Goal: Task Accomplishment & Management: Use online tool/utility

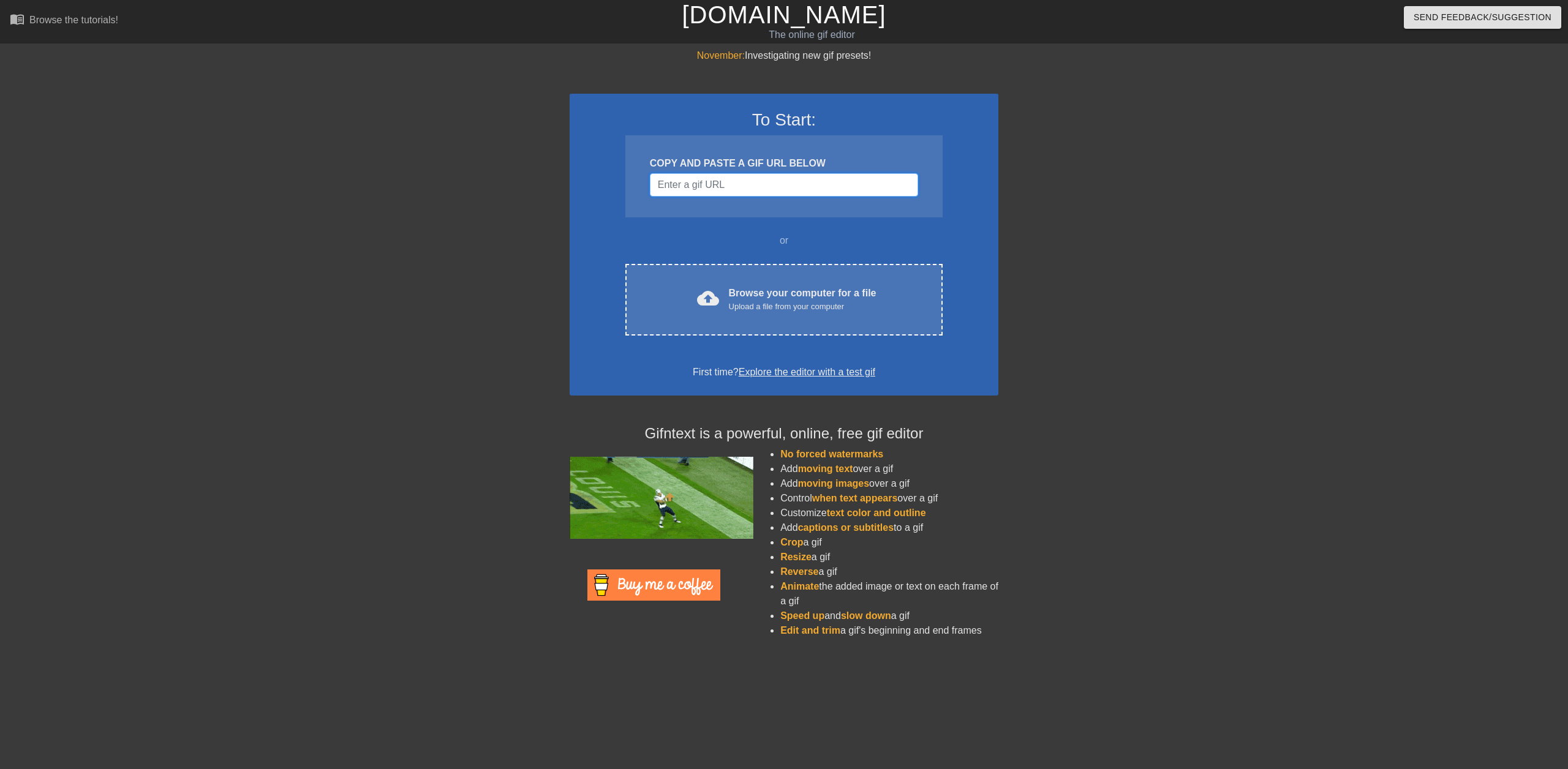
click at [736, 178] on input "Username" at bounding box center [784, 185] width 269 height 23
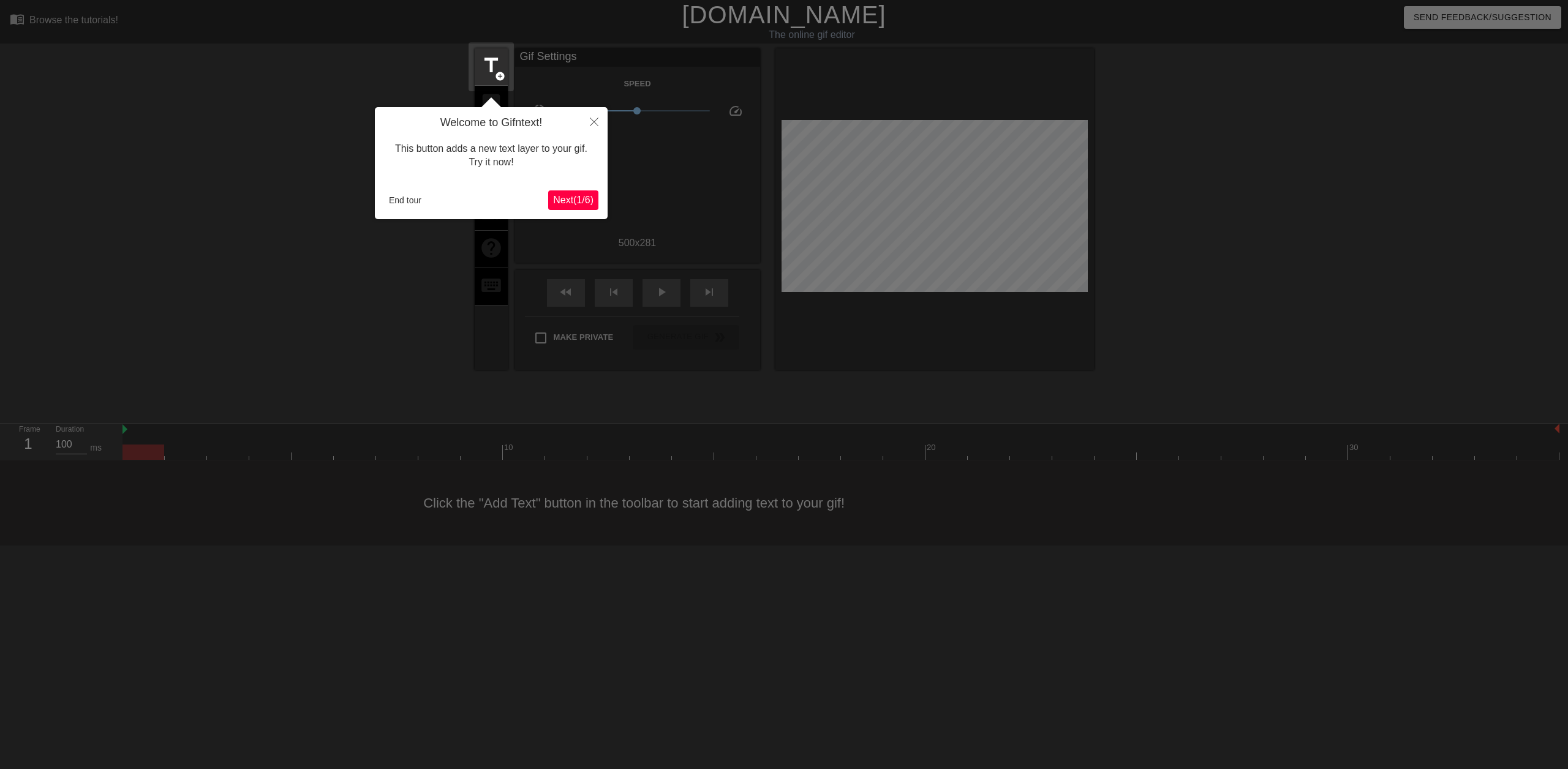
click at [571, 196] on span "Next ( 1 / 6 )" at bounding box center [573, 200] width 40 height 11
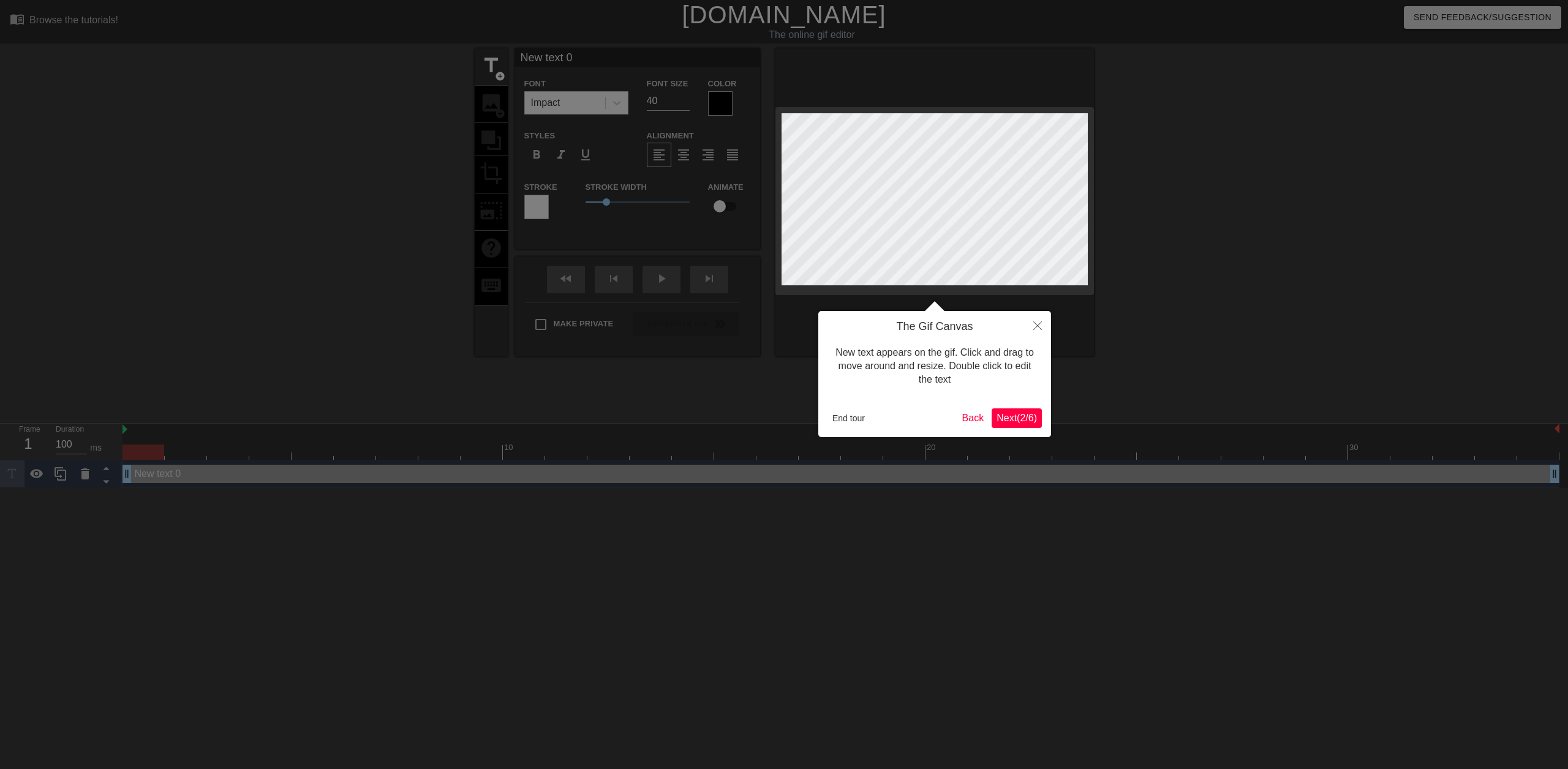
click at [1020, 414] on span "Next ( 2 / 6 )" at bounding box center [1017, 418] width 40 height 11
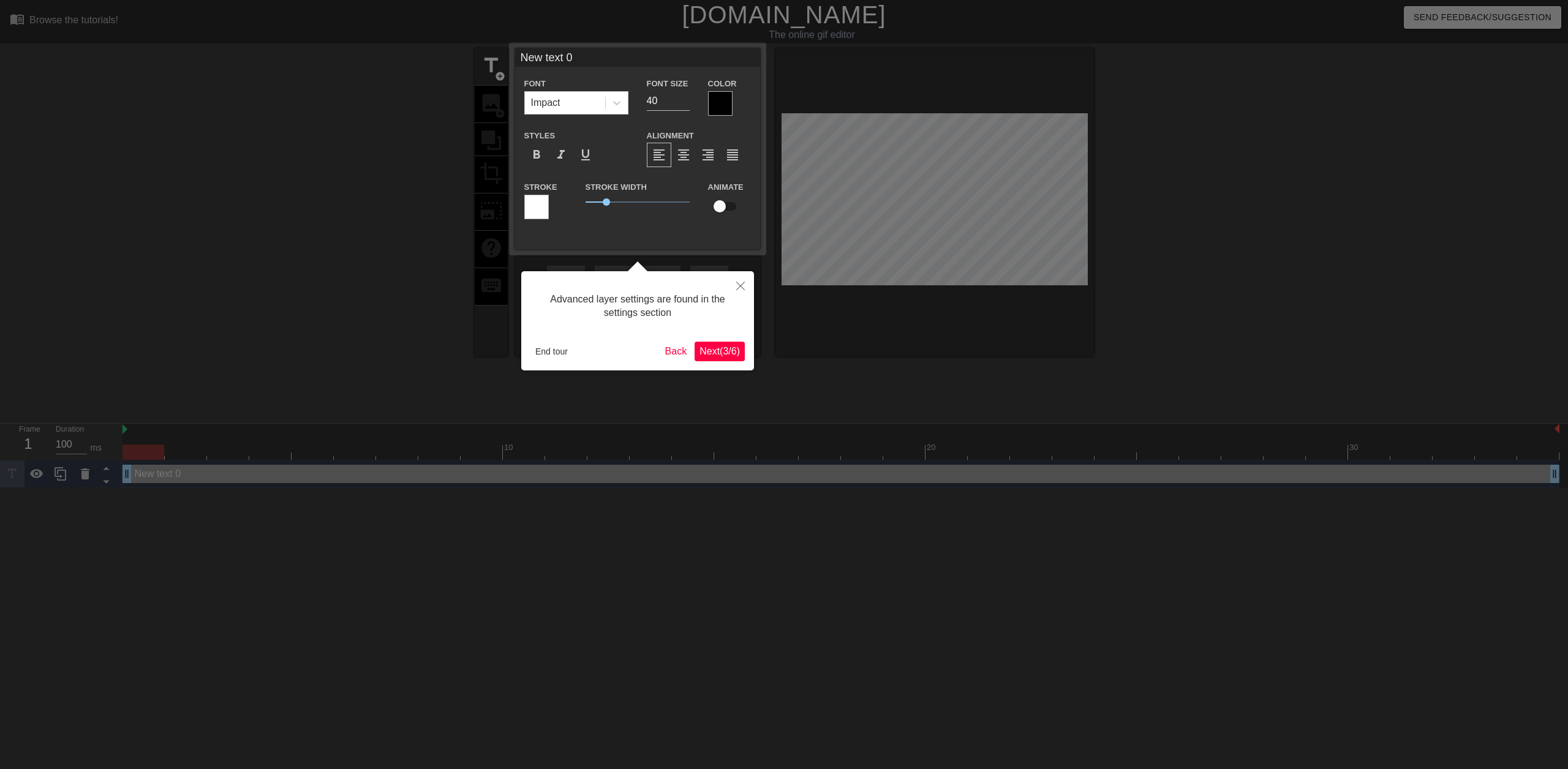
click at [722, 355] on span "Next ( 3 / 6 )" at bounding box center [720, 351] width 40 height 11
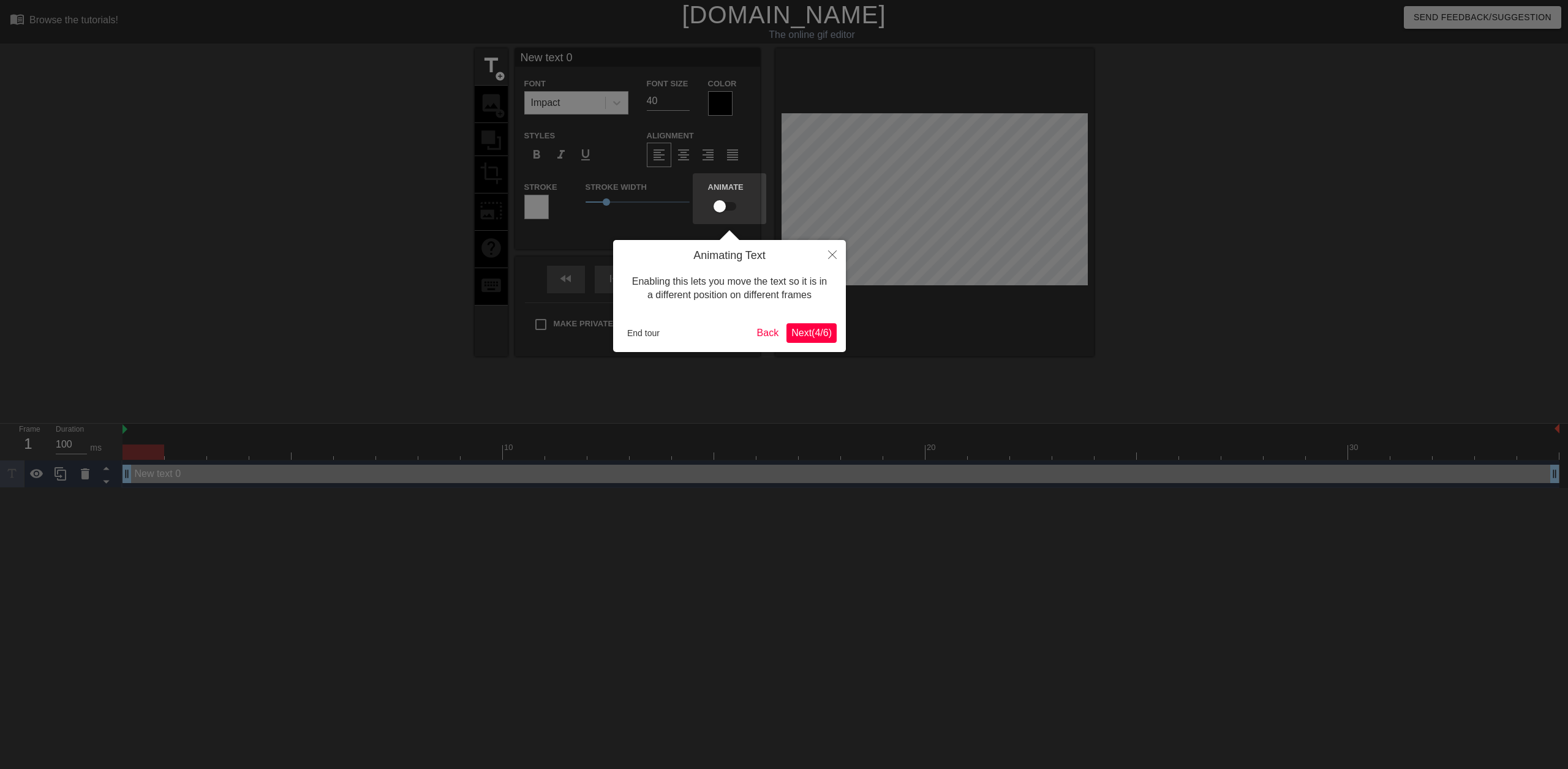
click at [820, 333] on span "Next ( 4 / 6 )" at bounding box center [812, 333] width 40 height 11
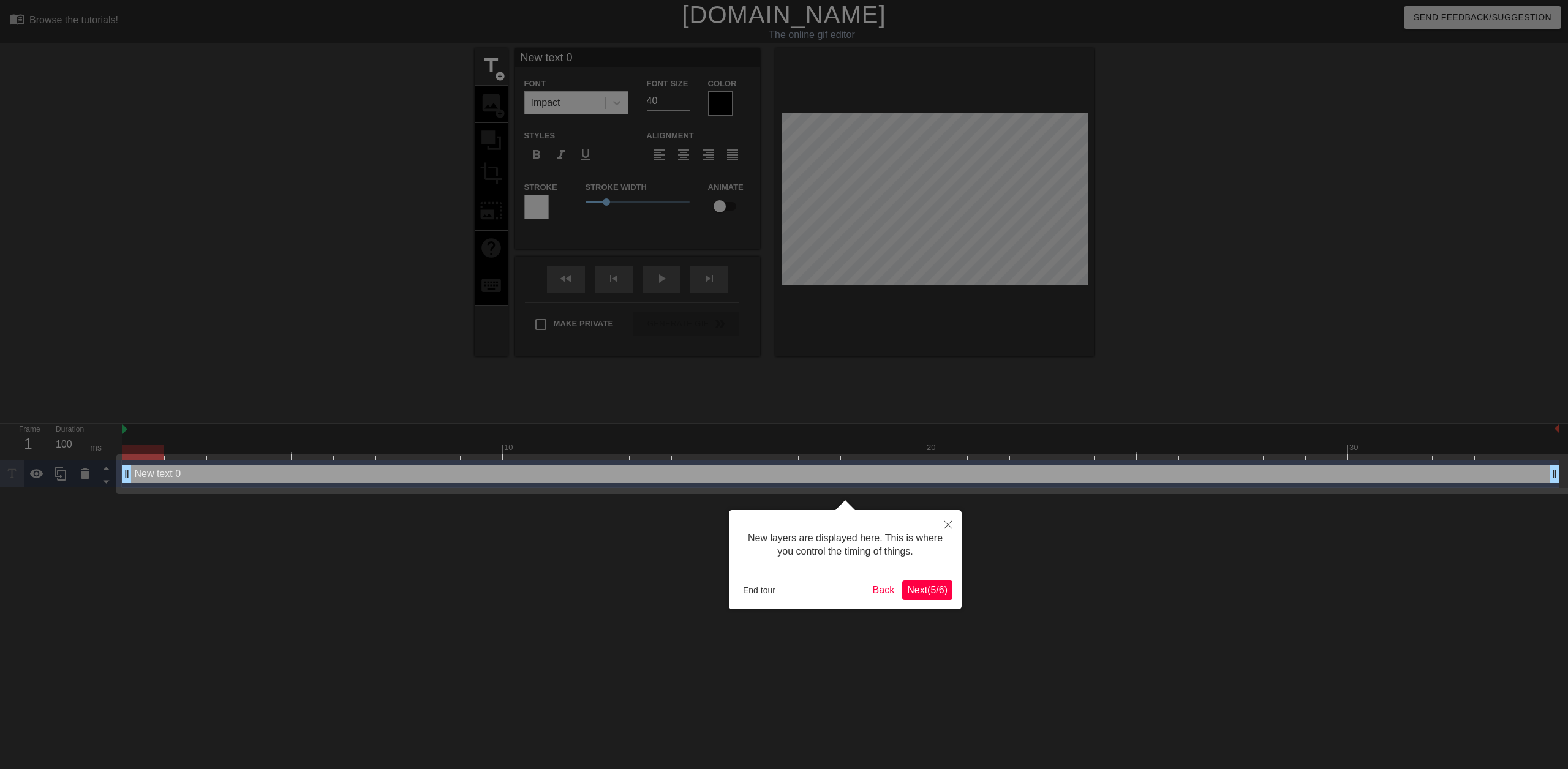
click at [928, 595] on span "Next ( 5 / 6 )" at bounding box center [928, 590] width 40 height 11
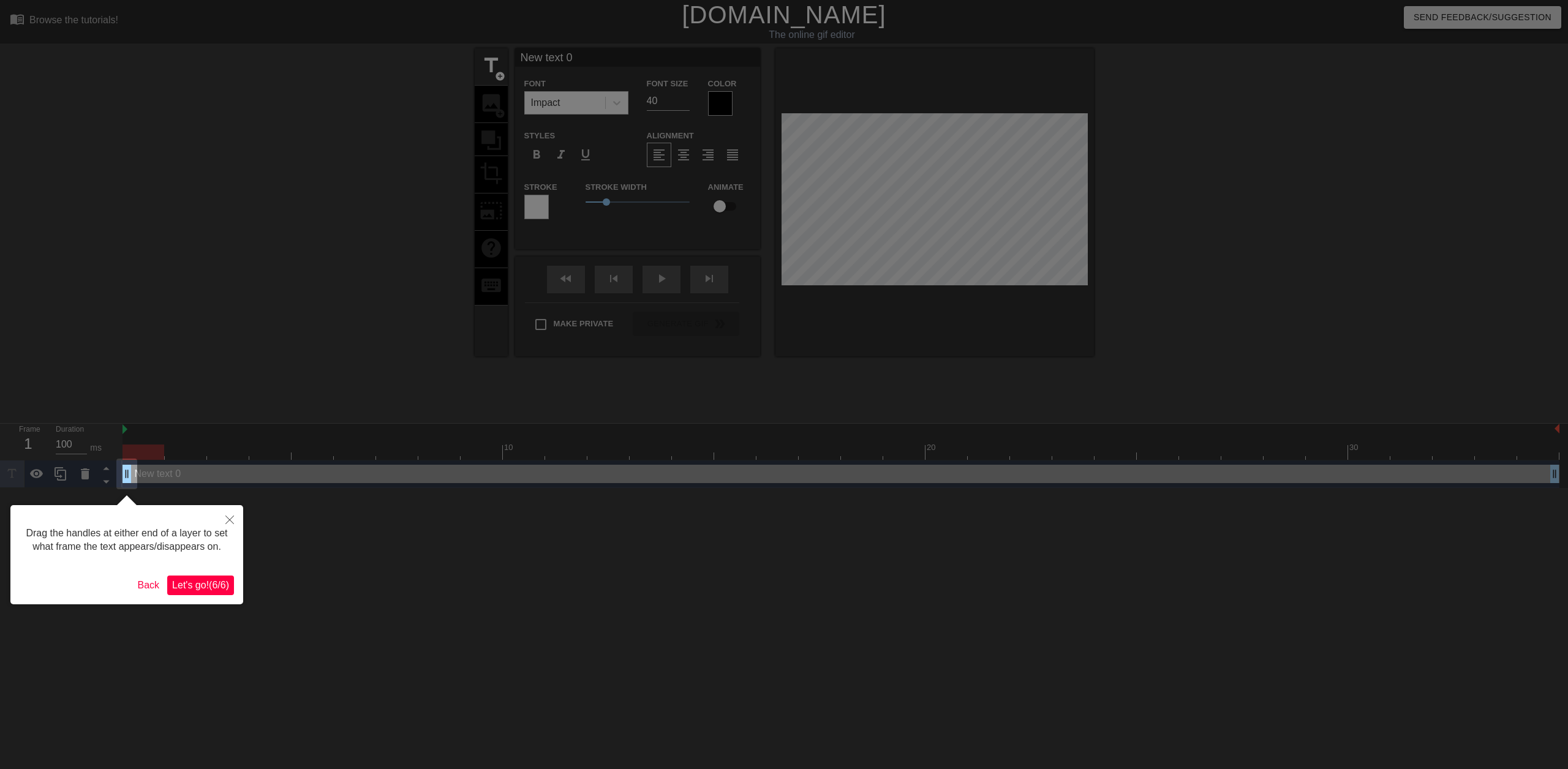
click at [195, 580] on span "Let's go! ( 6 / 6 )" at bounding box center [201, 585] width 57 height 11
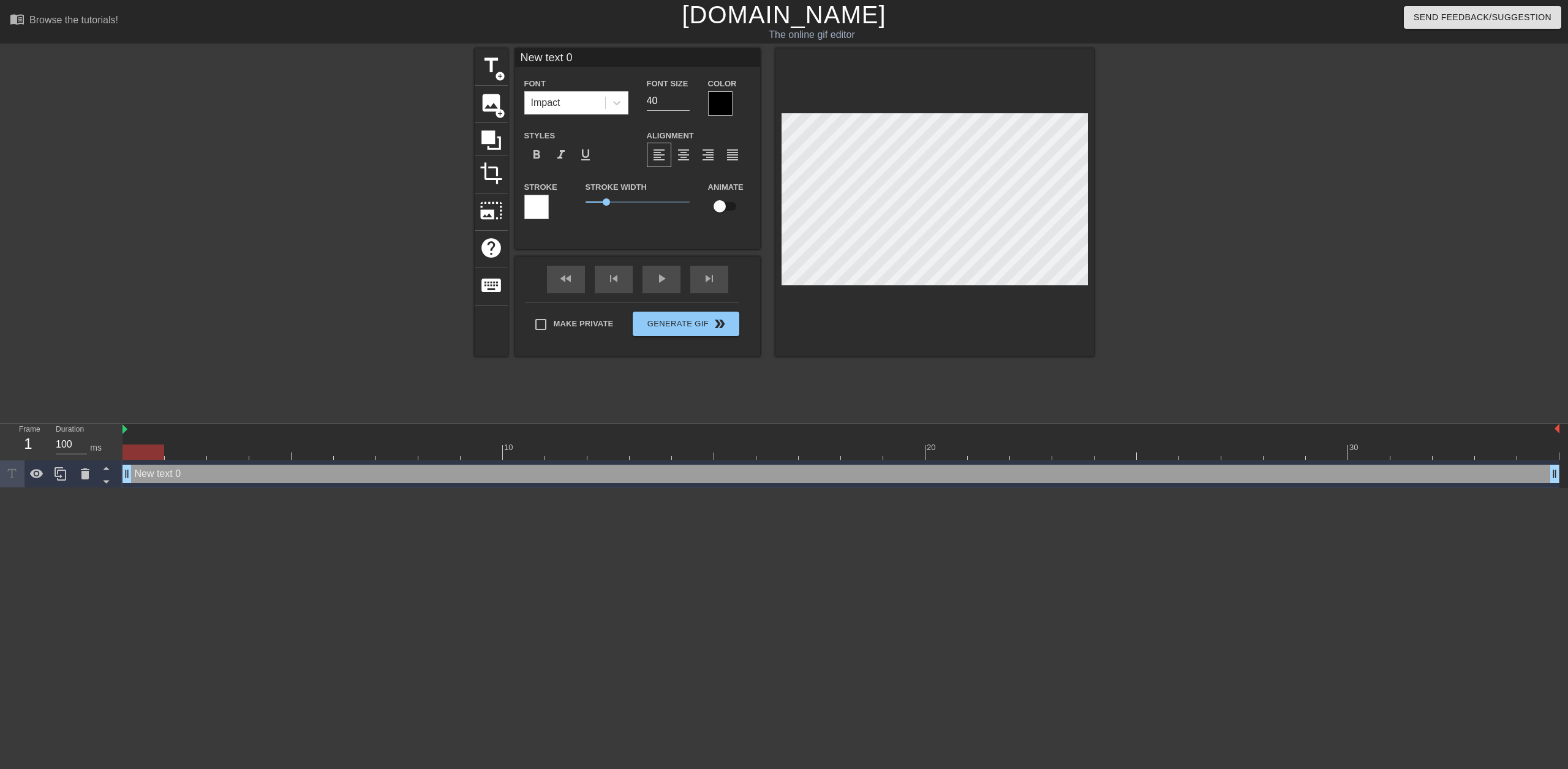
scroll to position [2, 1]
type input "Q"
type textarea "Q"
type input "Qu"
type textarea "Qu"
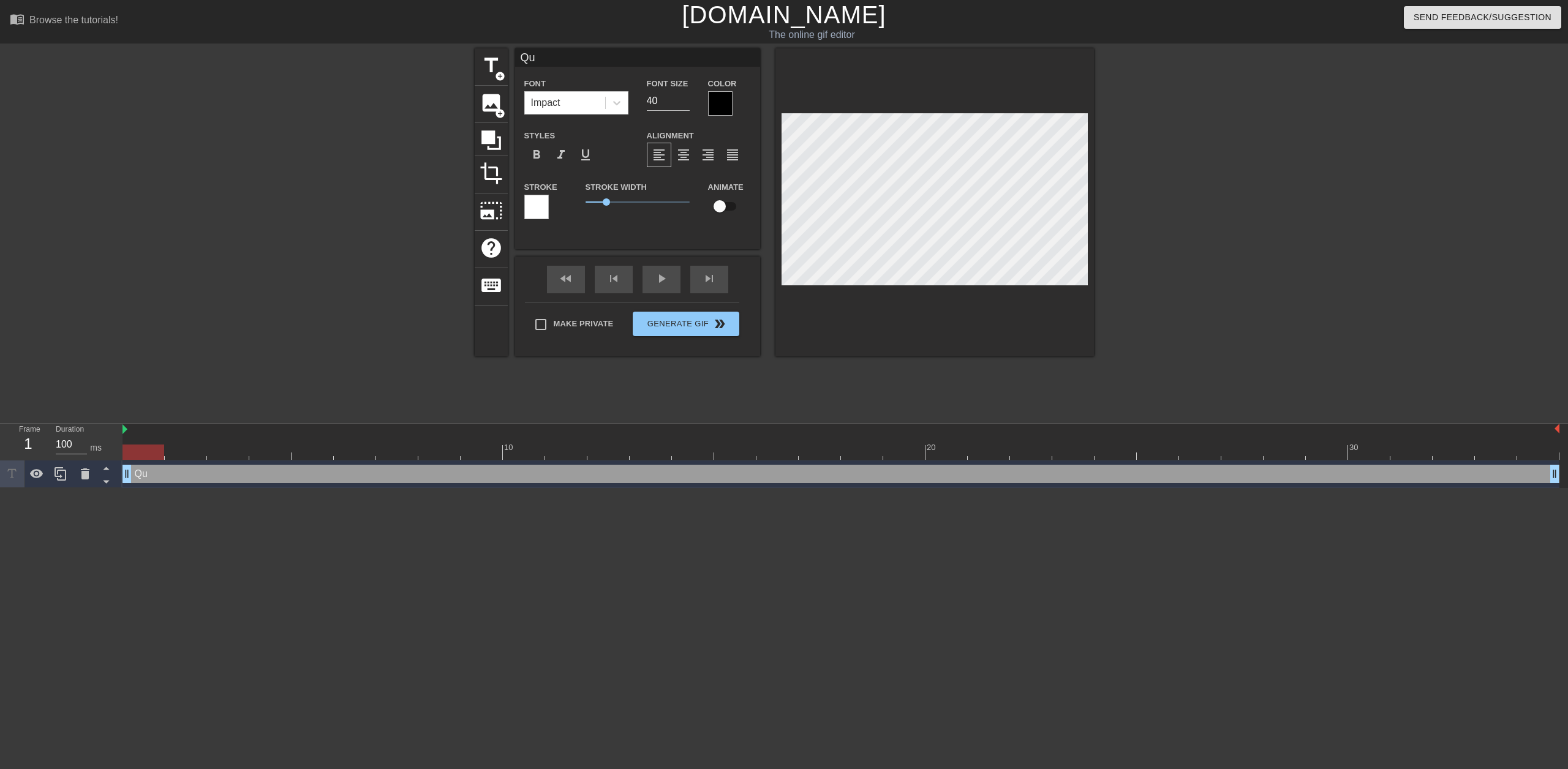
type input "Quo"
type textarea "Quo"
type input "Quoo"
type textarea "Quoo"
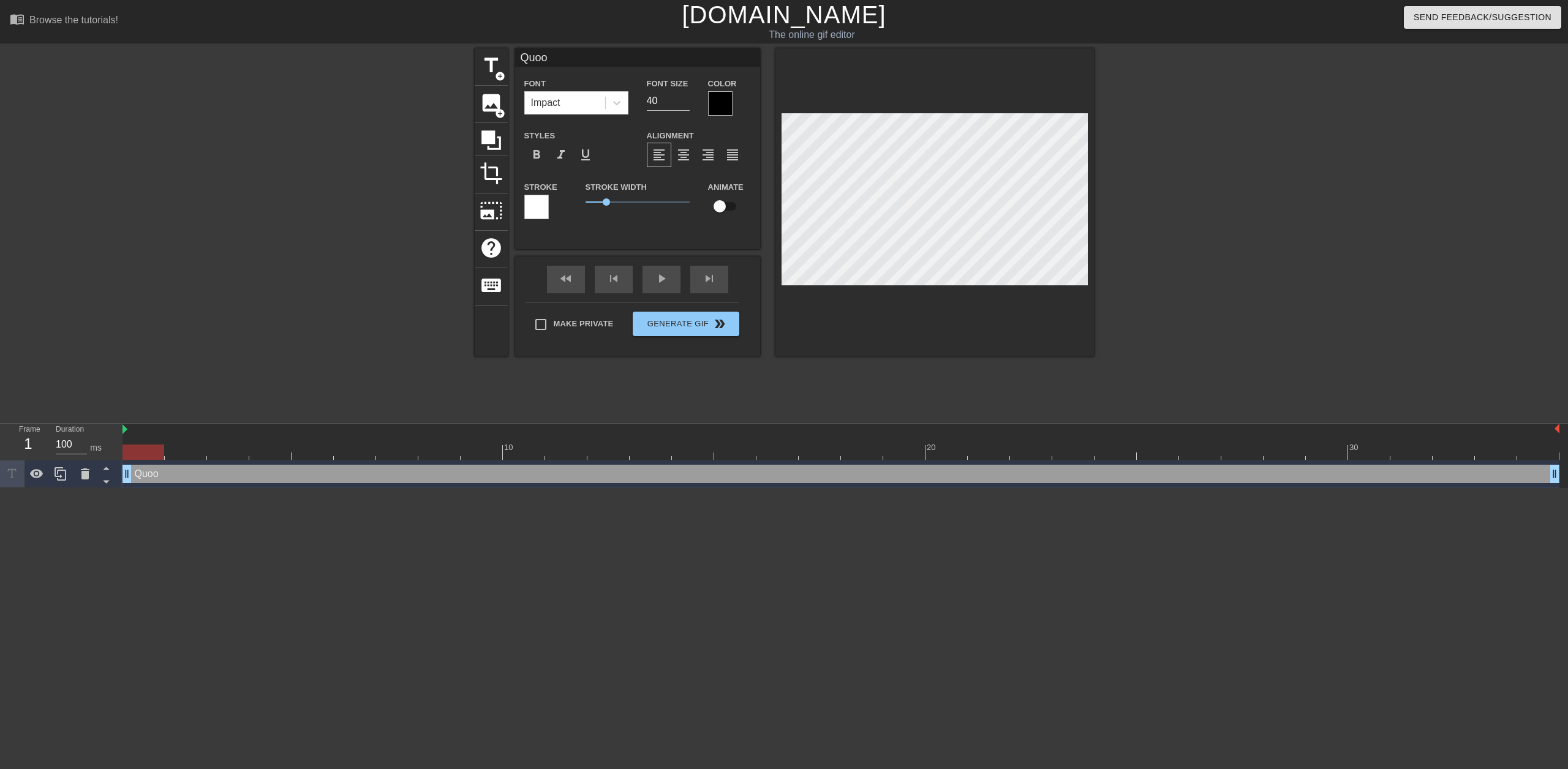
type input "Quoon"
type textarea "Quoon"
click at [725, 204] on input "checkbox" at bounding box center [719, 206] width 70 height 23
click at [696, 194] on input "checkbox" at bounding box center [731, 206] width 70 height 23
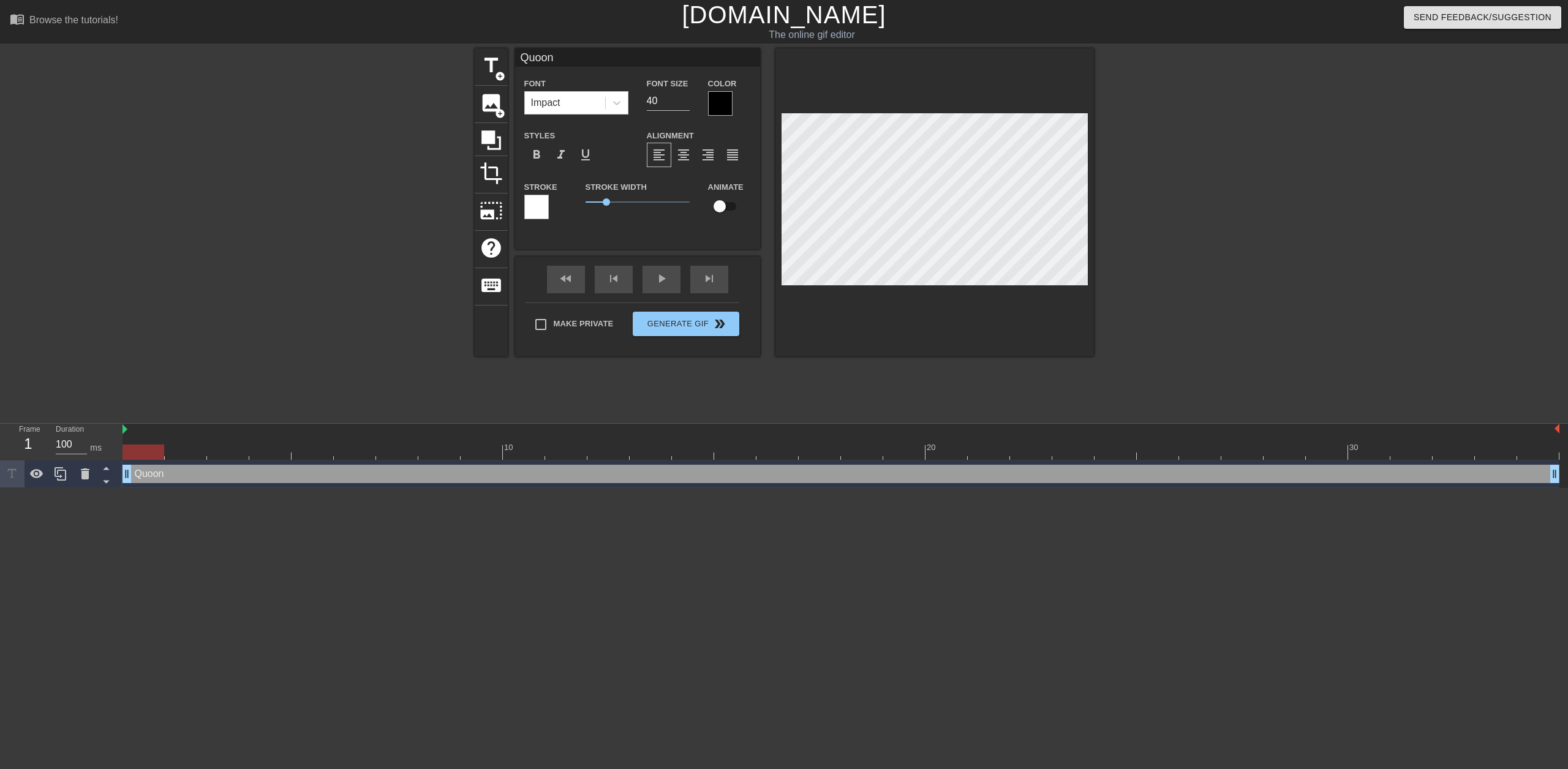
click at [685, 194] on input "checkbox" at bounding box center [719, 206] width 70 height 23
checkbox input "true"
click at [708, 241] on div "Quoon Font Impact Font Size 40 Color Styles format_bold format_italic format_un…" at bounding box center [637, 149] width 245 height 201
click at [670, 280] on div "play_arrow" at bounding box center [661, 279] width 38 height 27
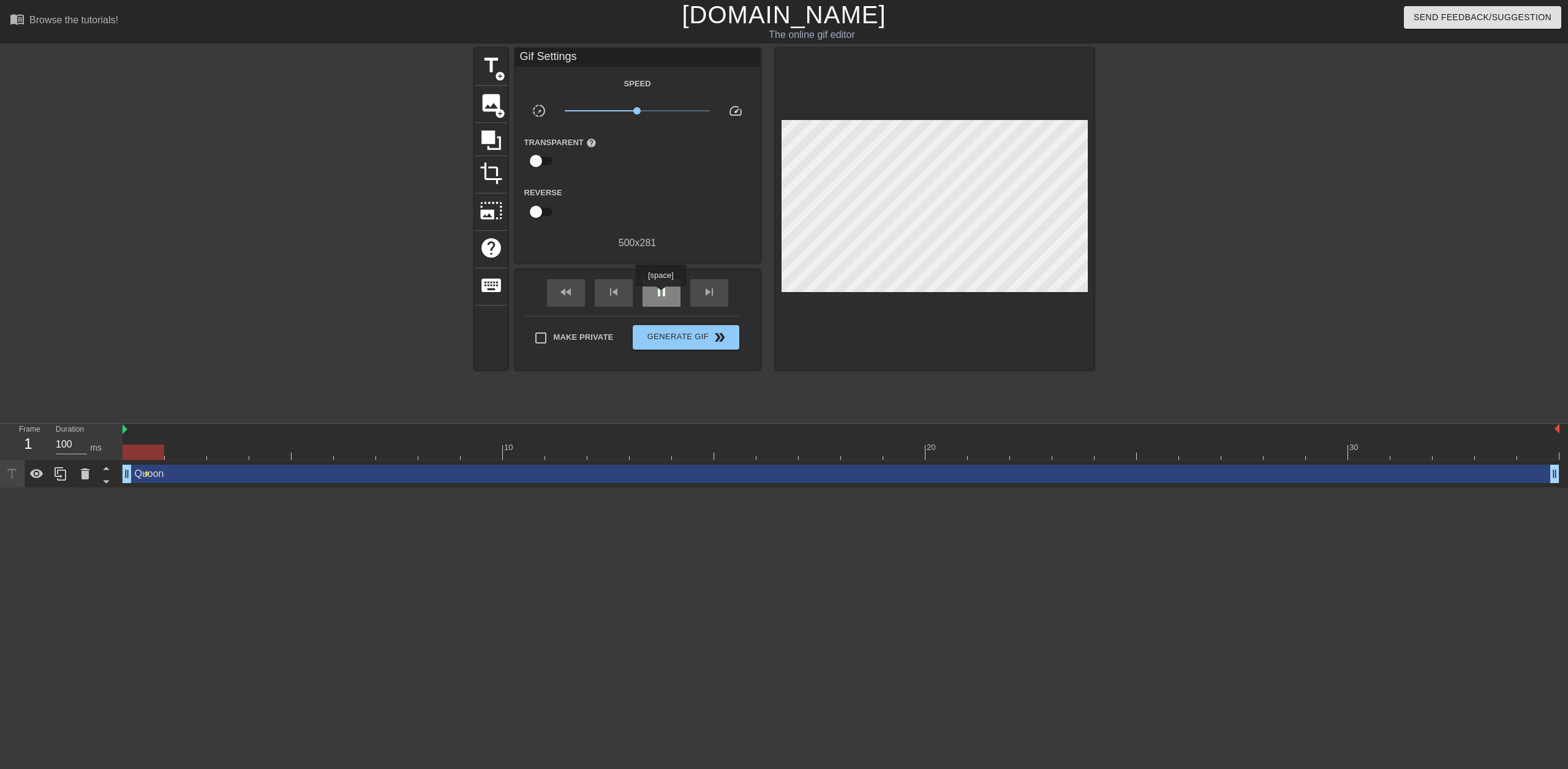
click at [661, 295] on span "pause" at bounding box center [661, 292] width 15 height 15
drag, startPoint x: 233, startPoint y: 456, endPoint x: 146, endPoint y: 457, distance: 87.0
click at [146, 457] on div at bounding box center [143, 451] width 41 height 15
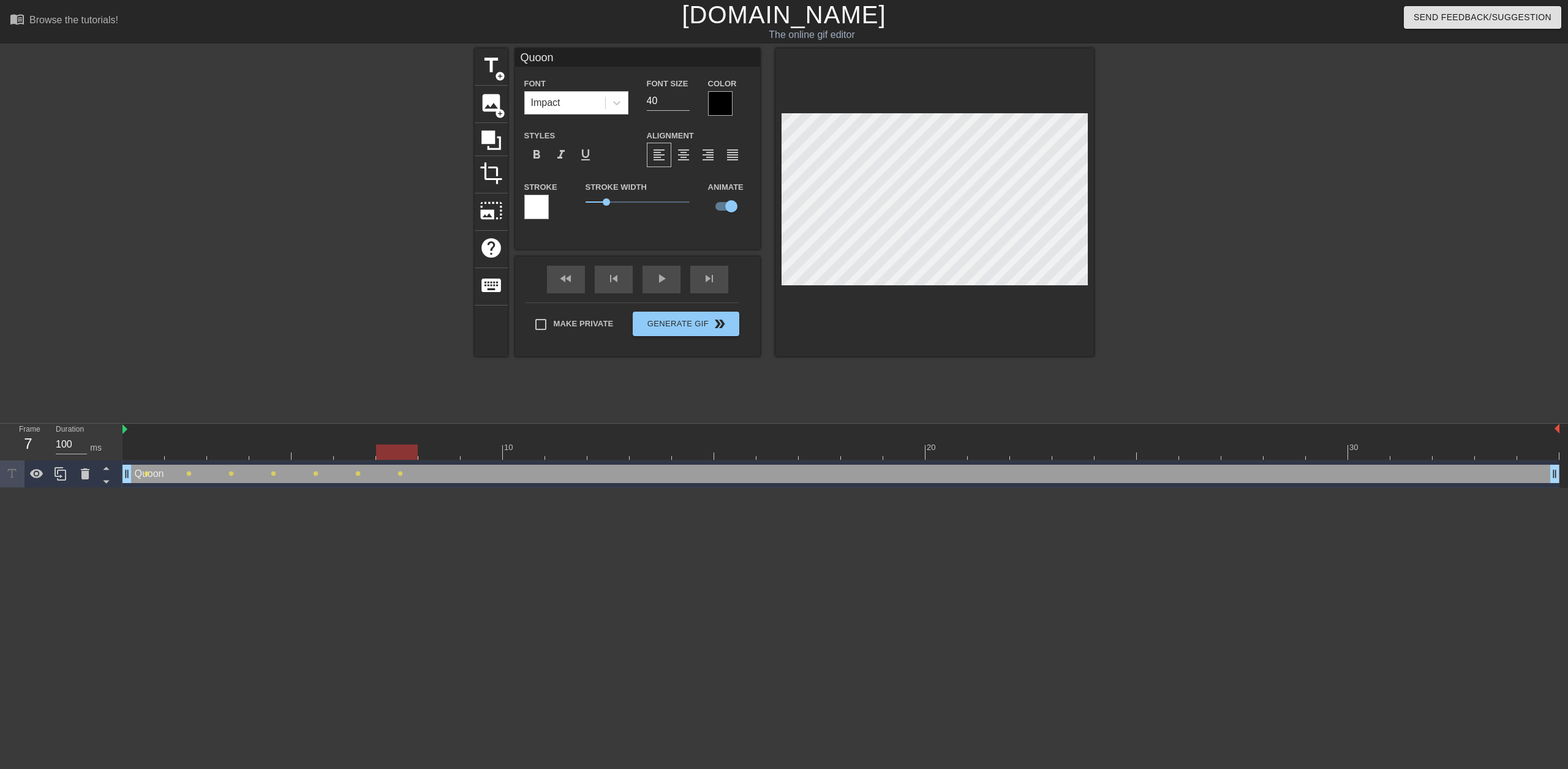
click at [1103, 212] on div "title add_circle image add_circle crop photo_size_select_large help keyboard Qu…" at bounding box center [784, 232] width 1568 height 368
click at [1115, 213] on div "title add_circle image add_circle crop photo_size_select_large help keyboard Qu…" at bounding box center [784, 232] width 1568 height 368
click at [1097, 187] on div "title add_circle image add_circle crop photo_size_select_large help keyboard Qu…" at bounding box center [784, 232] width 1568 height 368
type input "Quoodn"
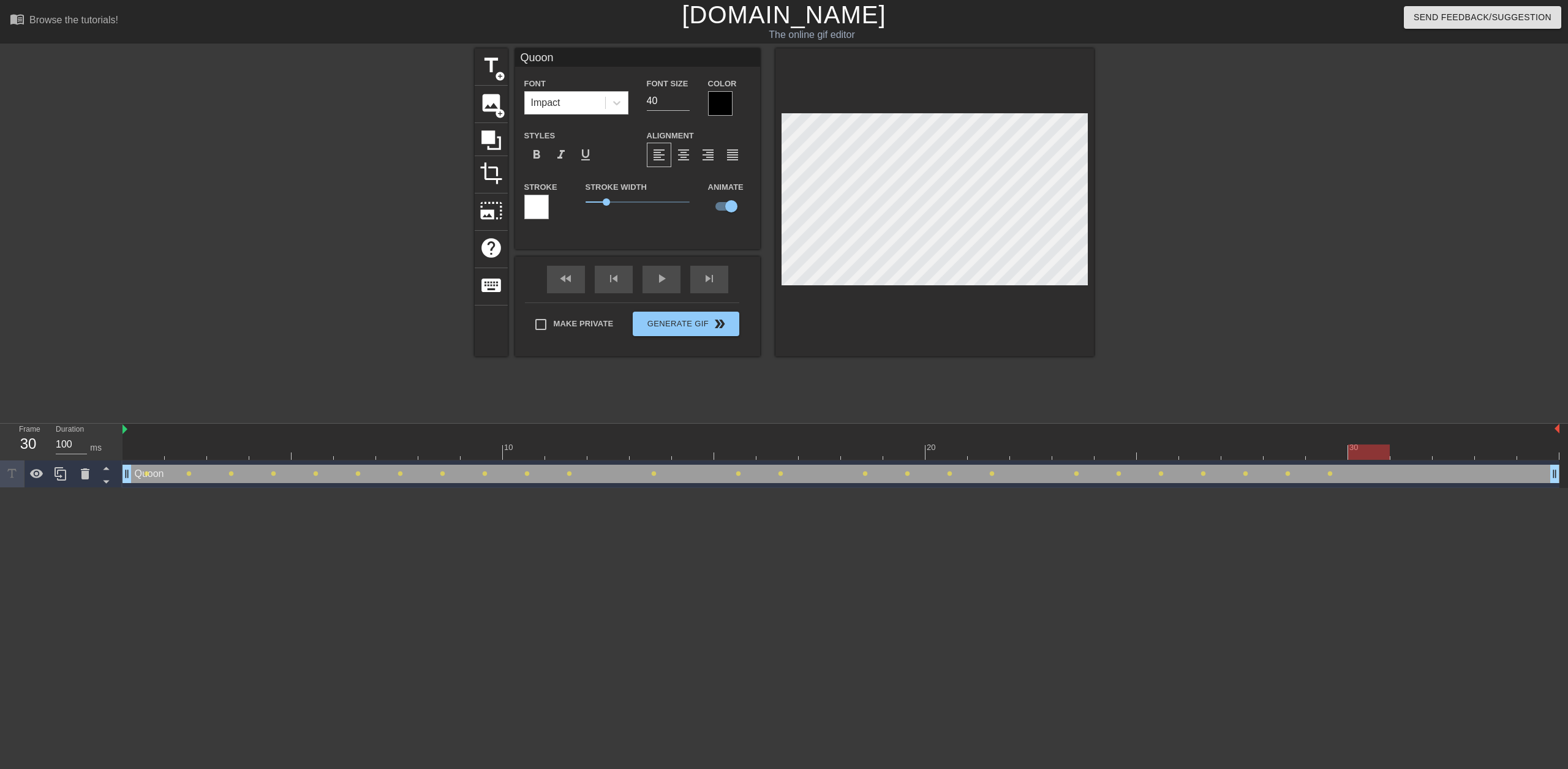
type textarea "Quoodn"
type input "Quoon"
type textarea "Quoon"
drag, startPoint x: 1557, startPoint y: 473, endPoint x: 1484, endPoint y: 470, distance: 73.1
click at [1484, 470] on div "Quoon drag_handle drag_handle lens lens lens lens lens lens lens lens lens lens…" at bounding box center [841, 473] width 1438 height 18
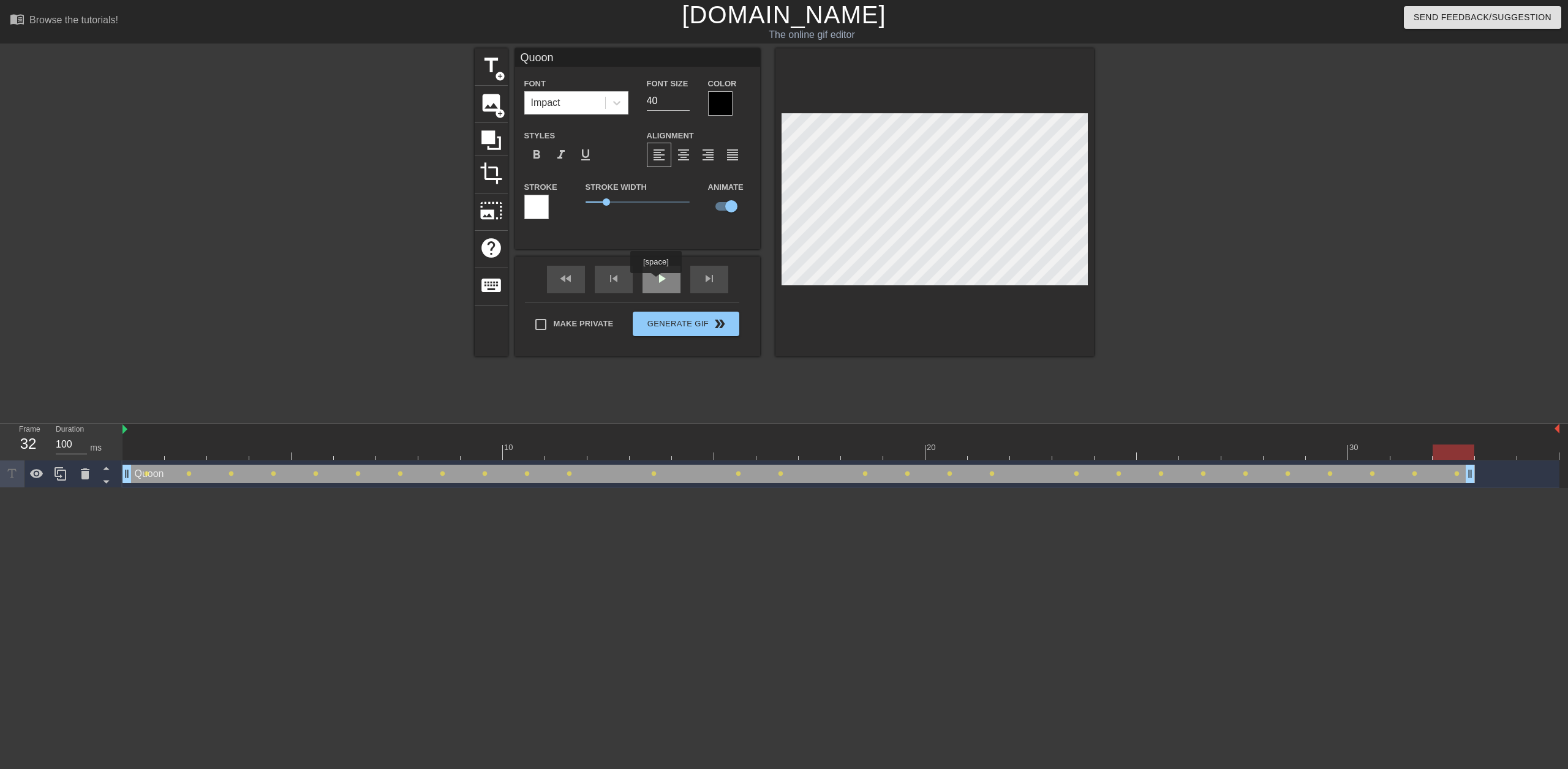
click at [654, 280] on div "play_arrow" at bounding box center [661, 279] width 38 height 27
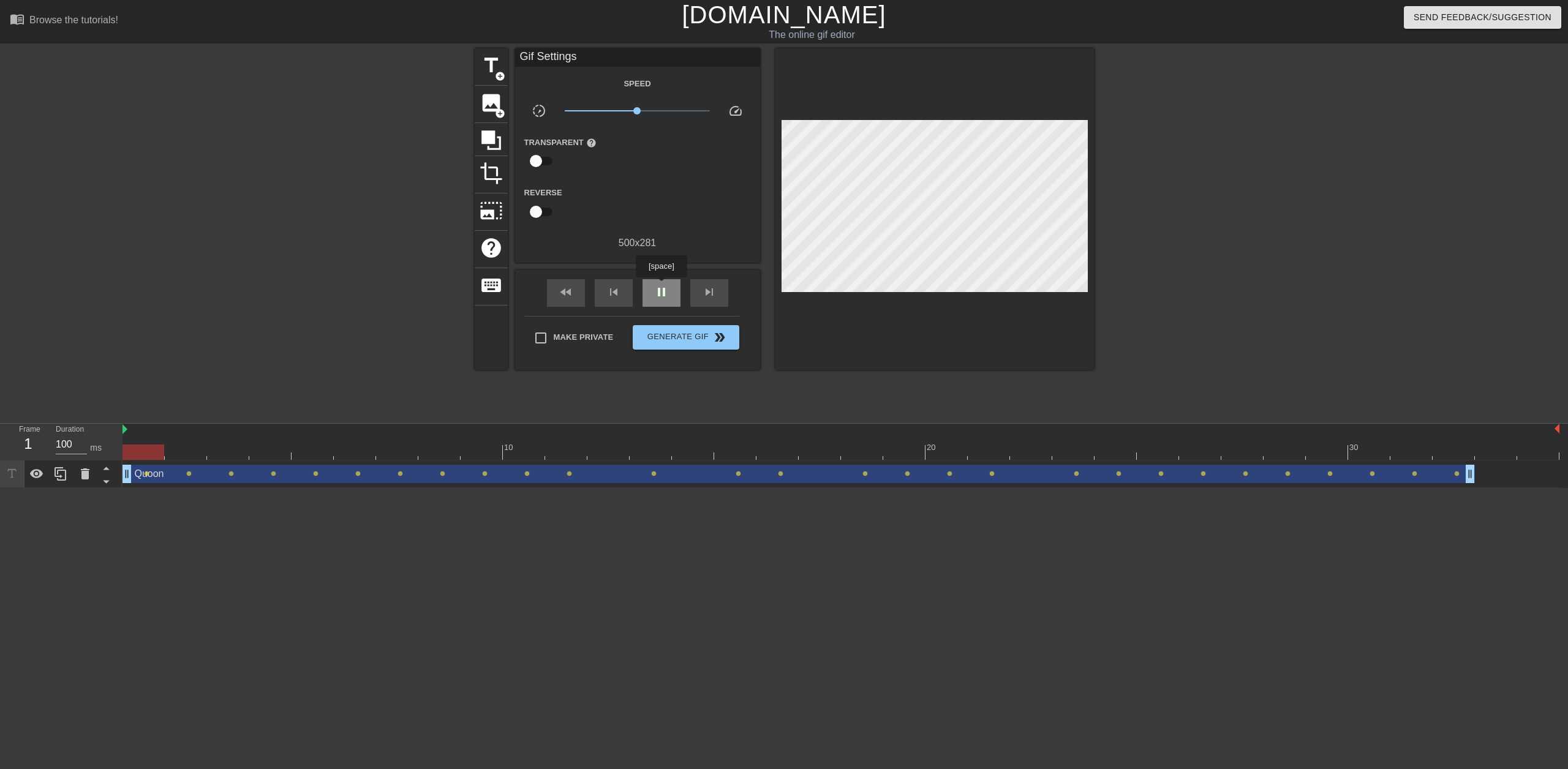
click at [661, 286] on span "pause" at bounding box center [661, 292] width 15 height 15
click at [136, 450] on div at bounding box center [841, 451] width 1438 height 15
click at [502, 75] on span "add_circle" at bounding box center [500, 77] width 11 height 11
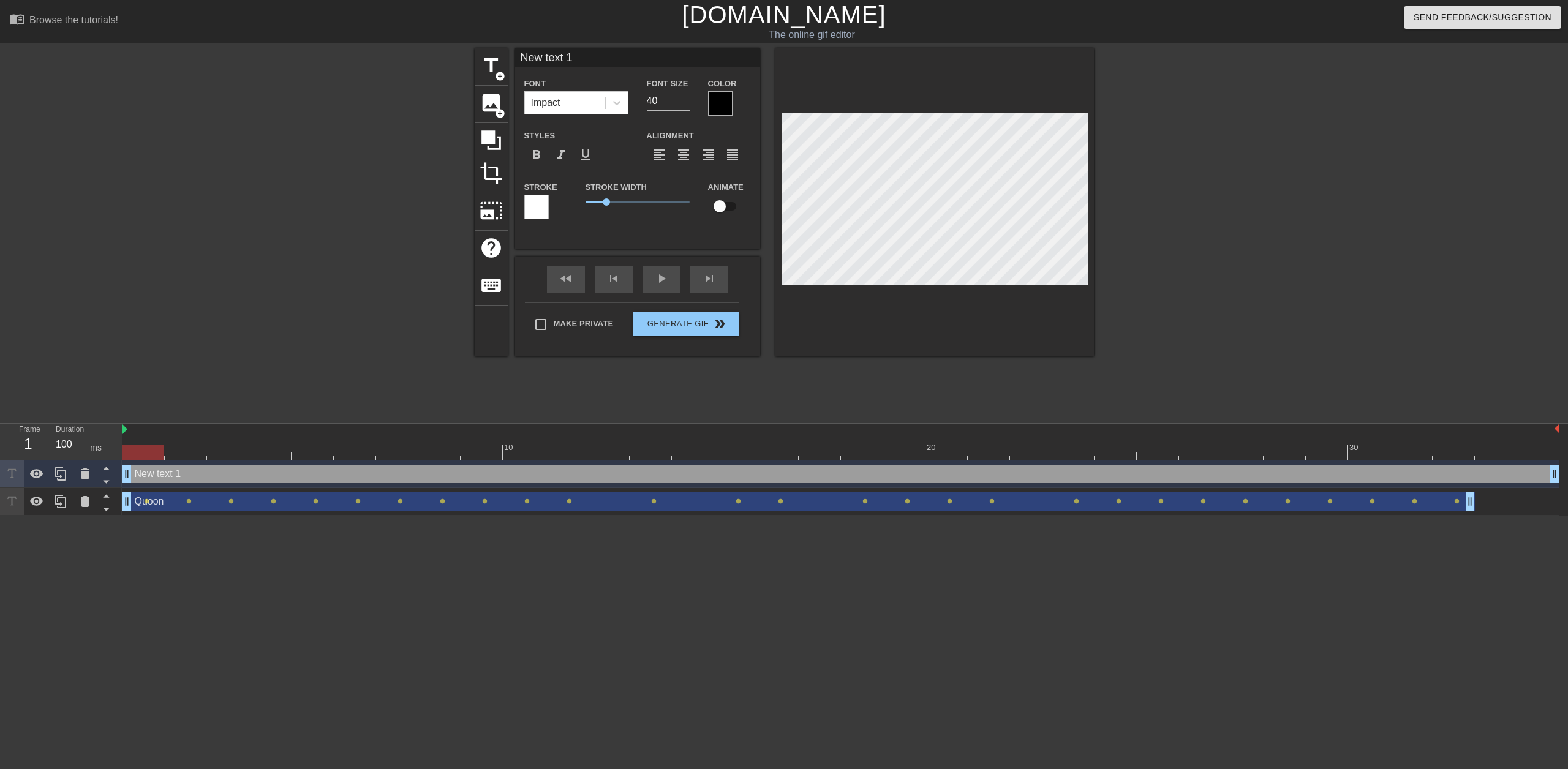
scroll to position [2, 2]
type input "D"
type textarea "D"
type input "De"
type textarea "De"
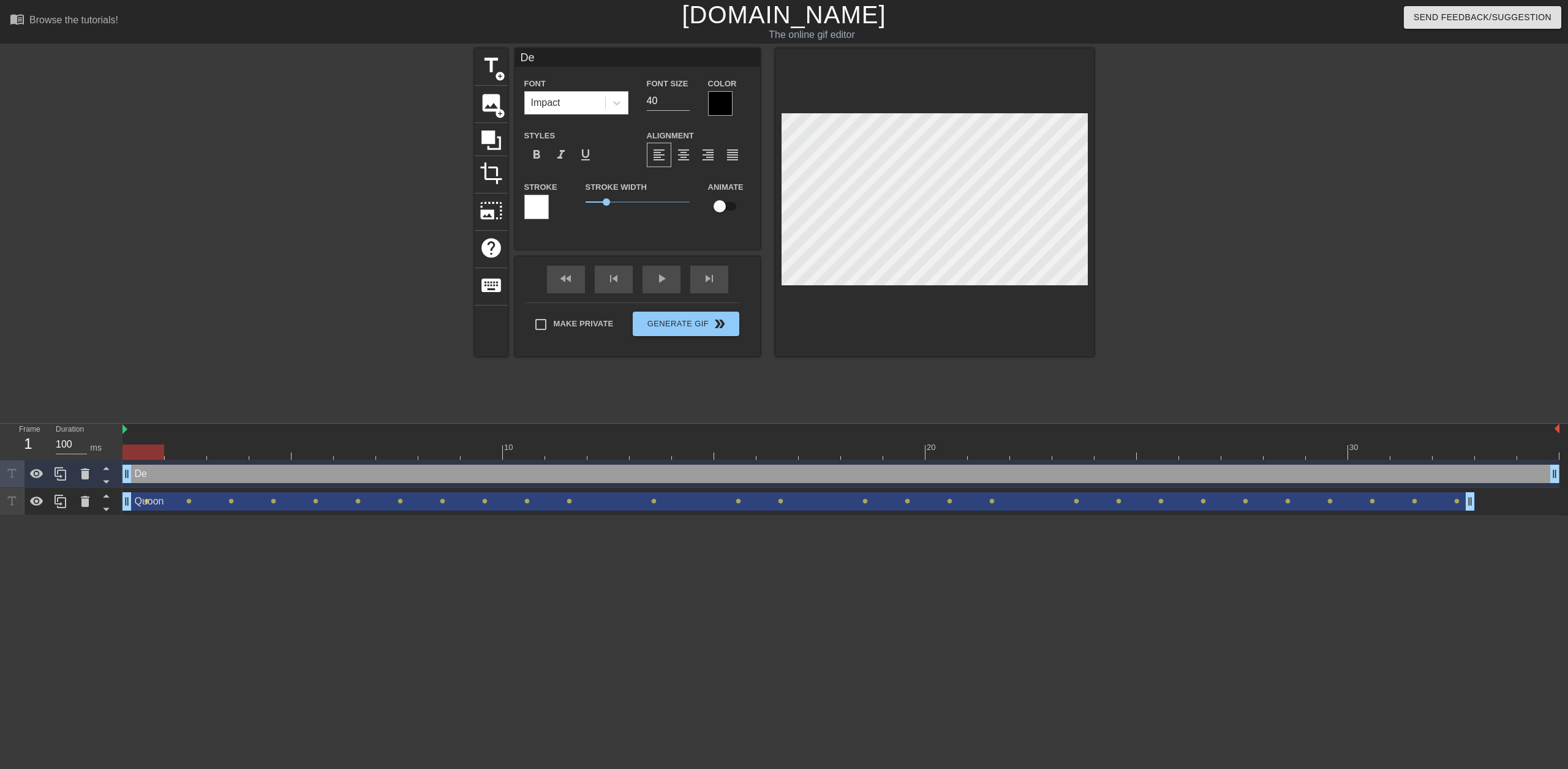
type input "Del"
type textarea "Del"
type input "Delv"
type textarea "Delv"
type input "Delve"
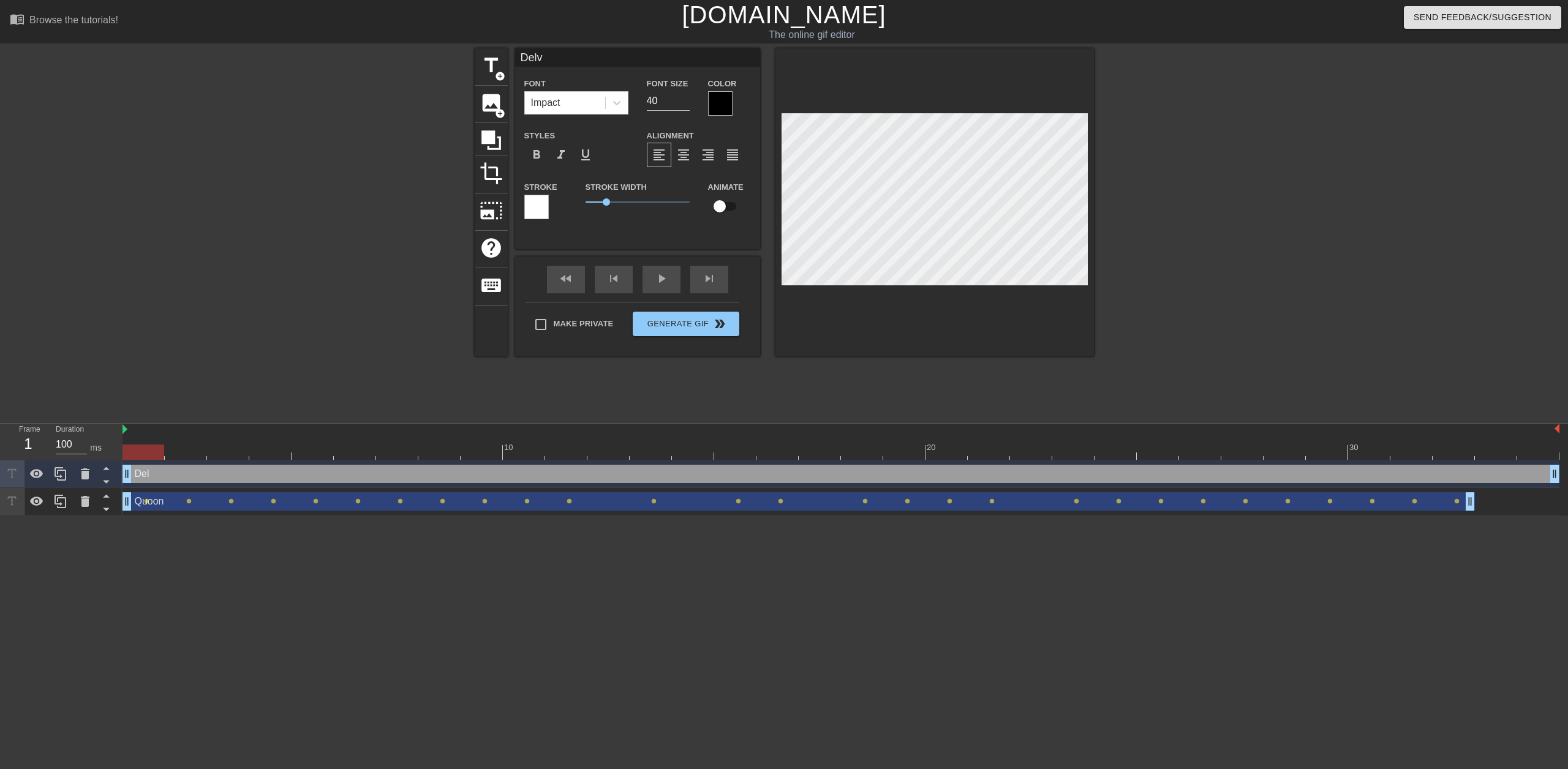
type textarea "Delve"
type input "Delves"
type textarea "Delves"
type input "Delves"
type textarea "Delves"
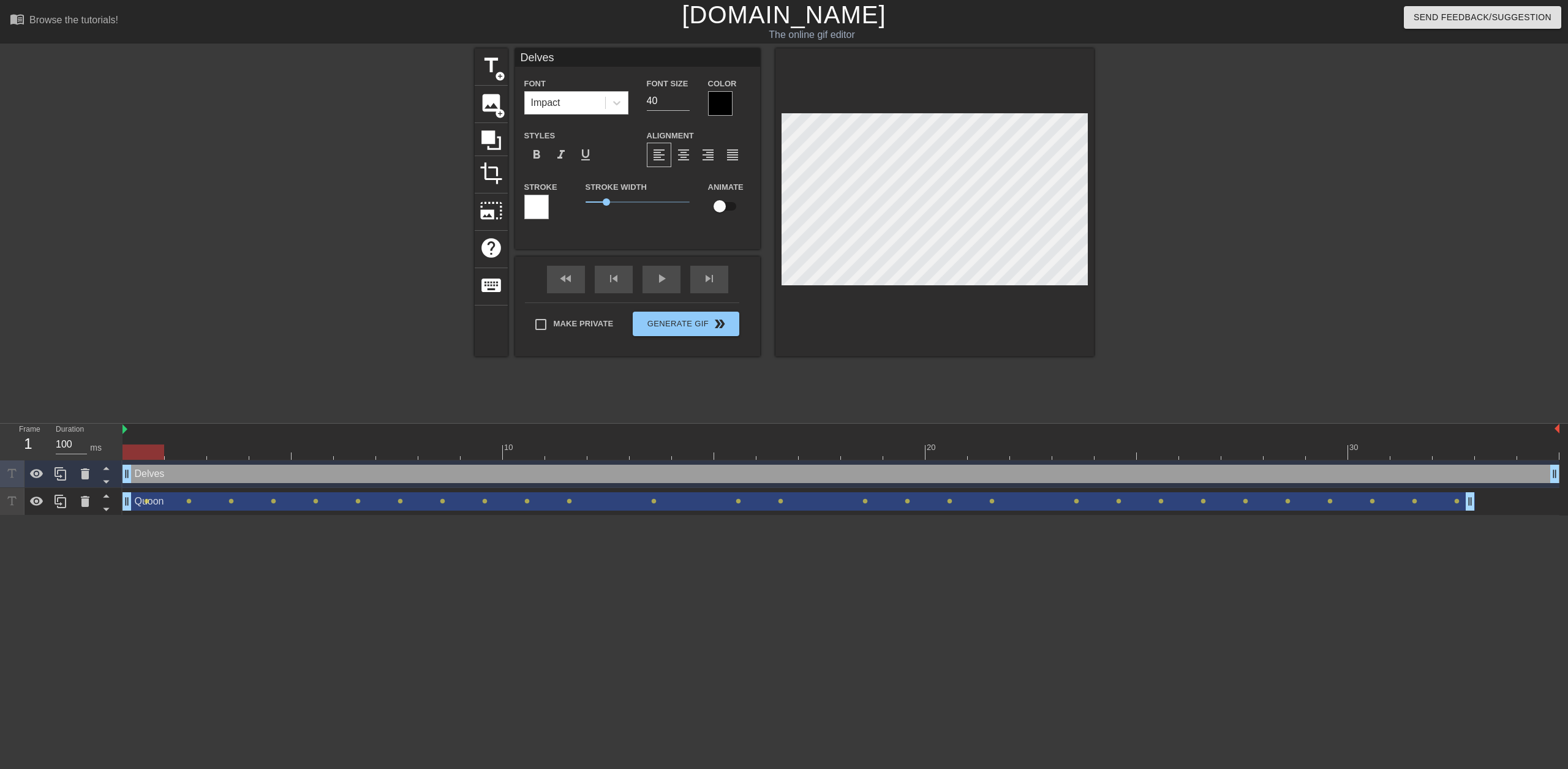
click at [722, 208] on input "checkbox" at bounding box center [719, 206] width 70 height 23
checkbox input "true"
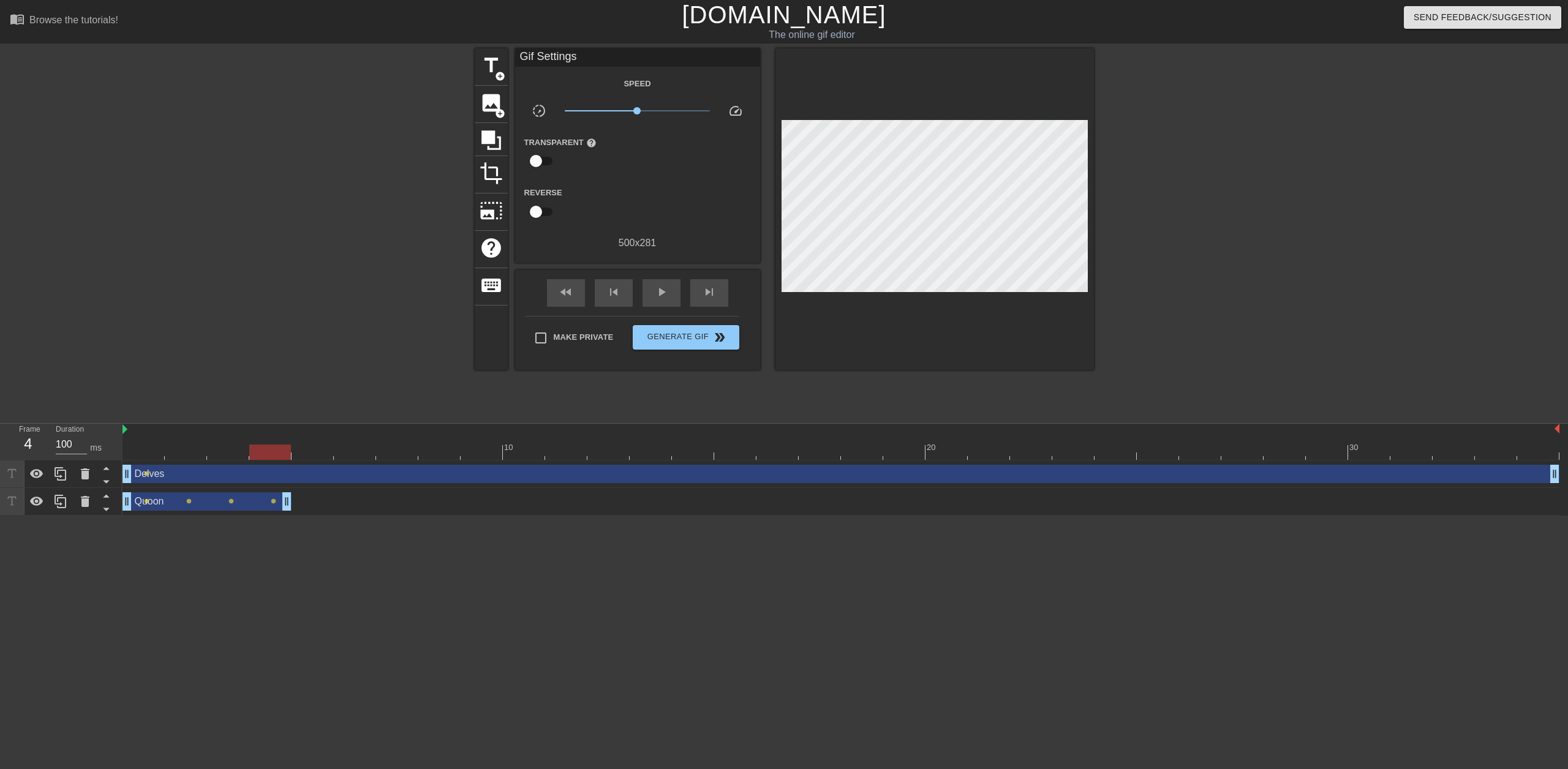
drag, startPoint x: 1468, startPoint y: 507, endPoint x: 298, endPoint y: 487, distance: 1170.2
click at [298, 487] on div "Delves drag_handle drag_handle lens Quoon drag_handle drag_handle lens lens len…" at bounding box center [845, 487] width 1446 height 55
click at [355, 499] on div "Quoon drag_handle drag_handle lens lens lens lens" at bounding box center [841, 501] width 1438 height 18
click at [358, 458] on div at bounding box center [841, 451] width 1438 height 15
click at [297, 454] on div at bounding box center [841, 451] width 1438 height 15
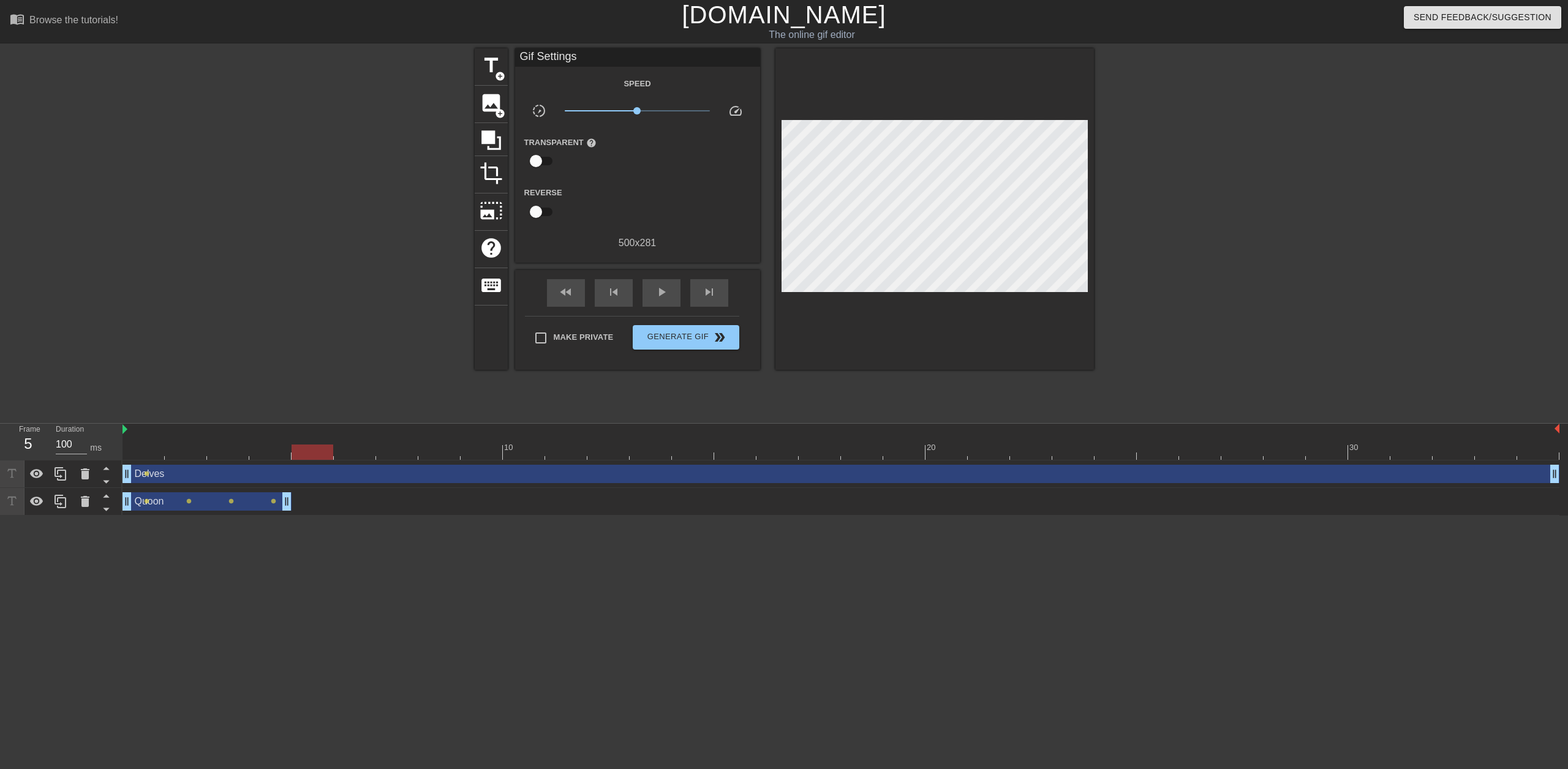
click at [273, 455] on div at bounding box center [841, 451] width 1438 height 15
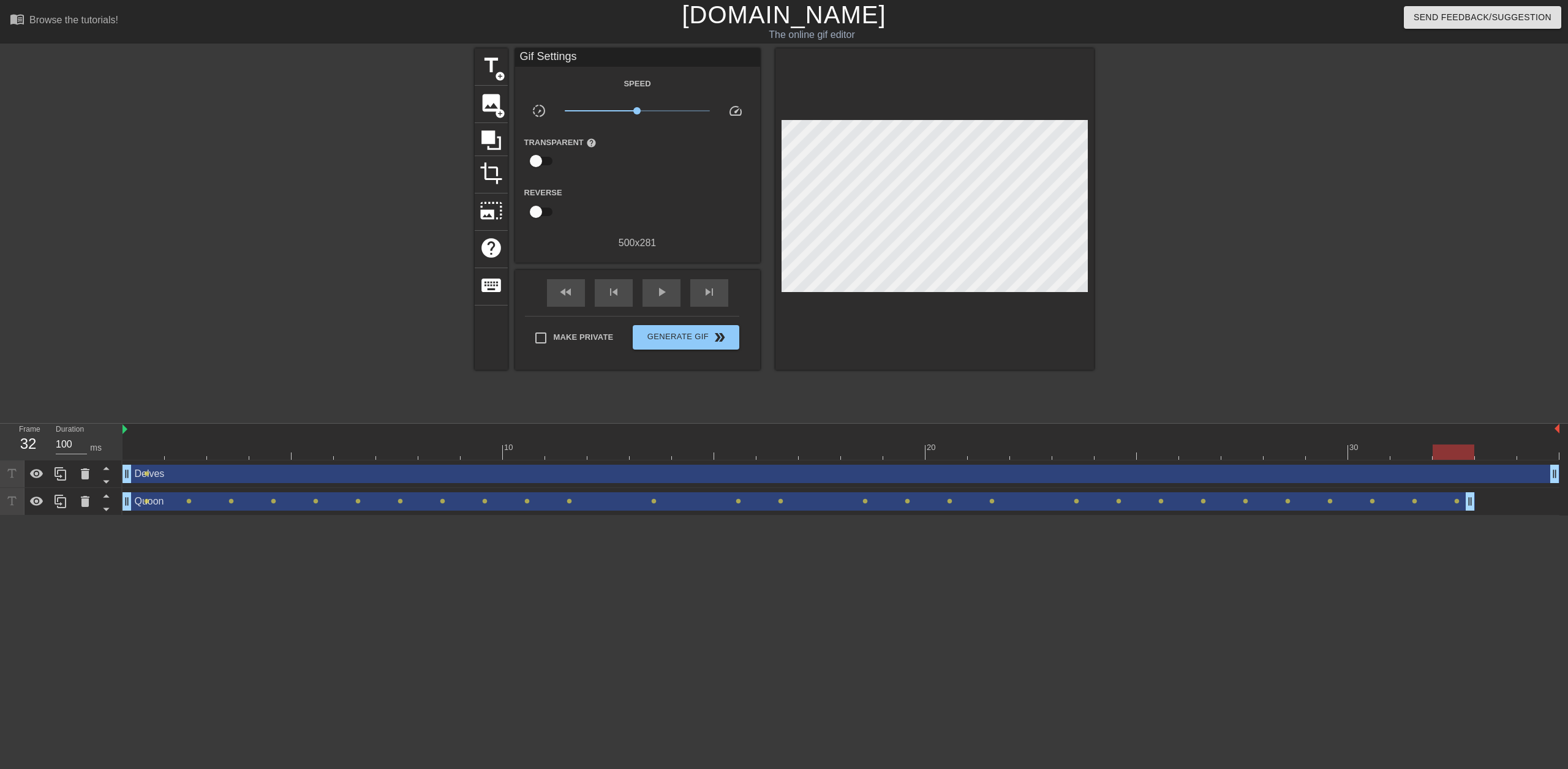
drag, startPoint x: 287, startPoint y: 501, endPoint x: 1461, endPoint y: 482, distance: 1174.2
click at [1461, 482] on div "Delves drag_handle drag_handle lens Quoon drag_handle drag_handle lens lens len…" at bounding box center [845, 487] width 1446 height 55
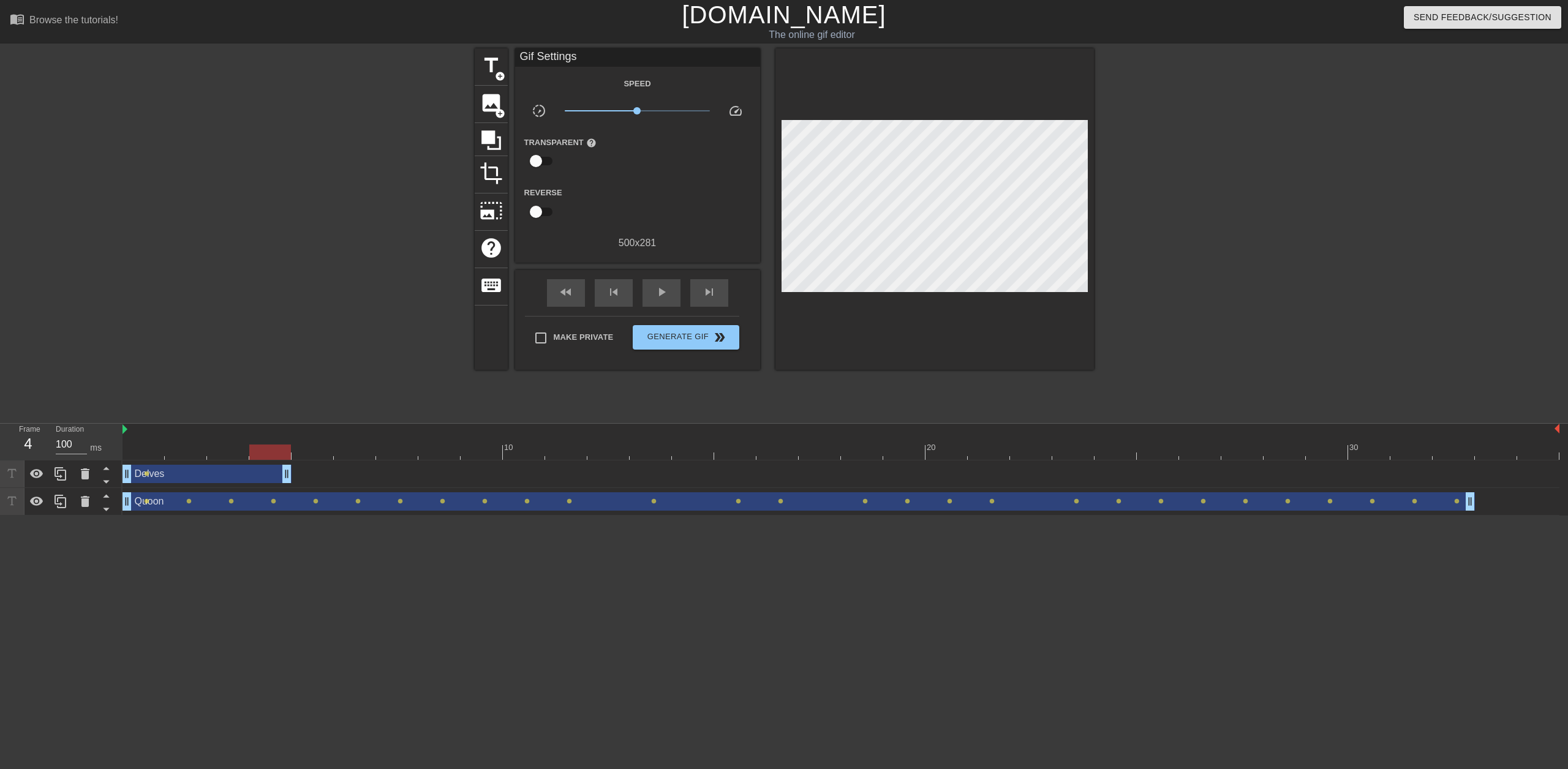
drag, startPoint x: 1554, startPoint y: 472, endPoint x: 296, endPoint y: 447, distance: 1258.2
click at [296, 447] on div "10 20 30 Delves drag_handle drag_handle lens Quoon drag_handle drag_handle lens…" at bounding box center [845, 470] width 1446 height 92
click at [376, 476] on div "Delves drag_handle drag_handle lens" at bounding box center [841, 473] width 1438 height 18
click at [167, 478] on div "Delves drag_handle drag_handle" at bounding box center [207, 473] width 169 height 18
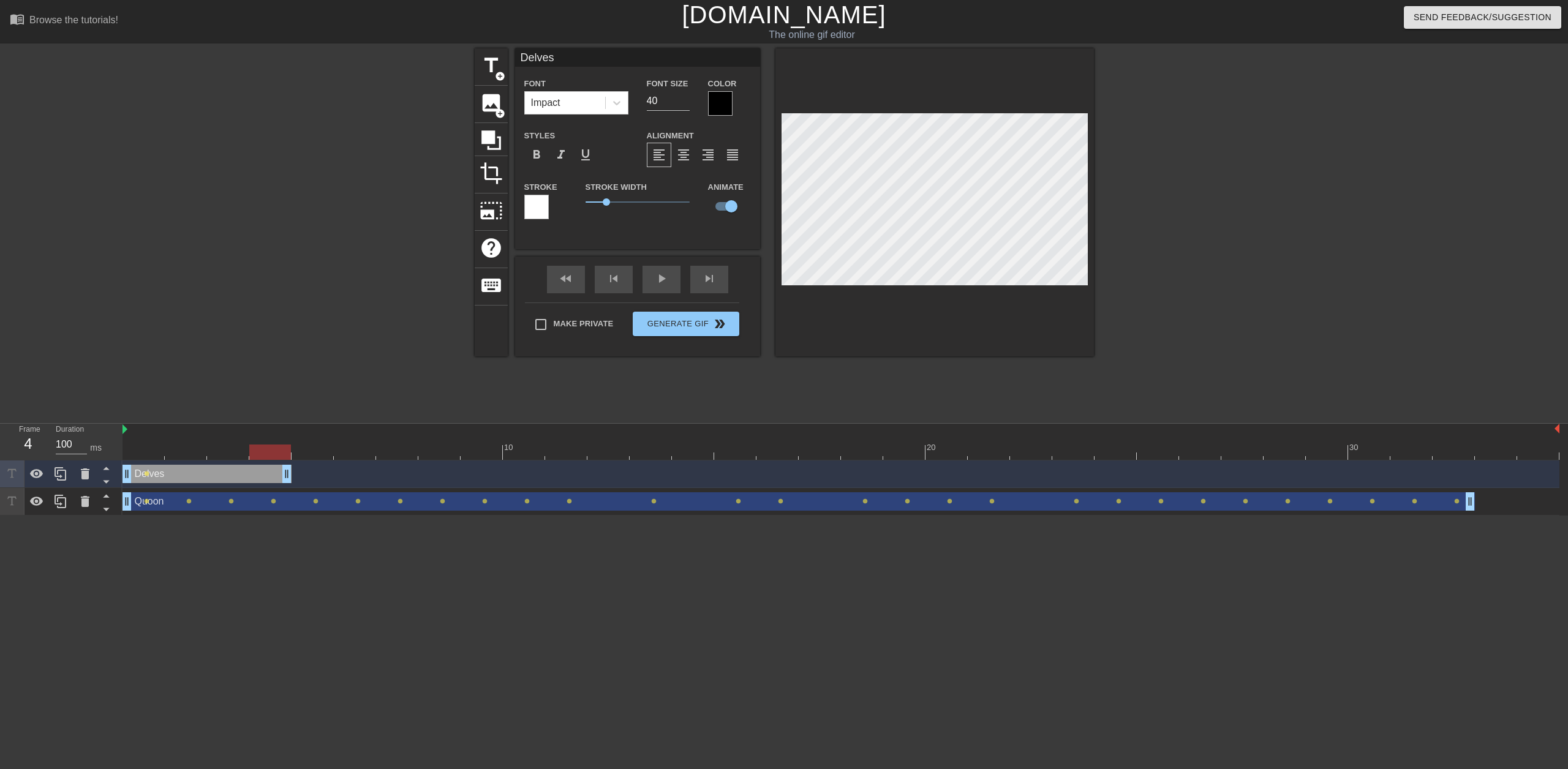
click at [167, 479] on div "Delves drag_handle drag_handle" at bounding box center [207, 473] width 169 height 18
drag, startPoint x: 187, startPoint y: 476, endPoint x: 176, endPoint y: 476, distance: 11.0
click at [180, 476] on div "Delves drag_handle drag_handle" at bounding box center [207, 473] width 169 height 18
click at [61, 480] on icon at bounding box center [60, 473] width 11 height 13
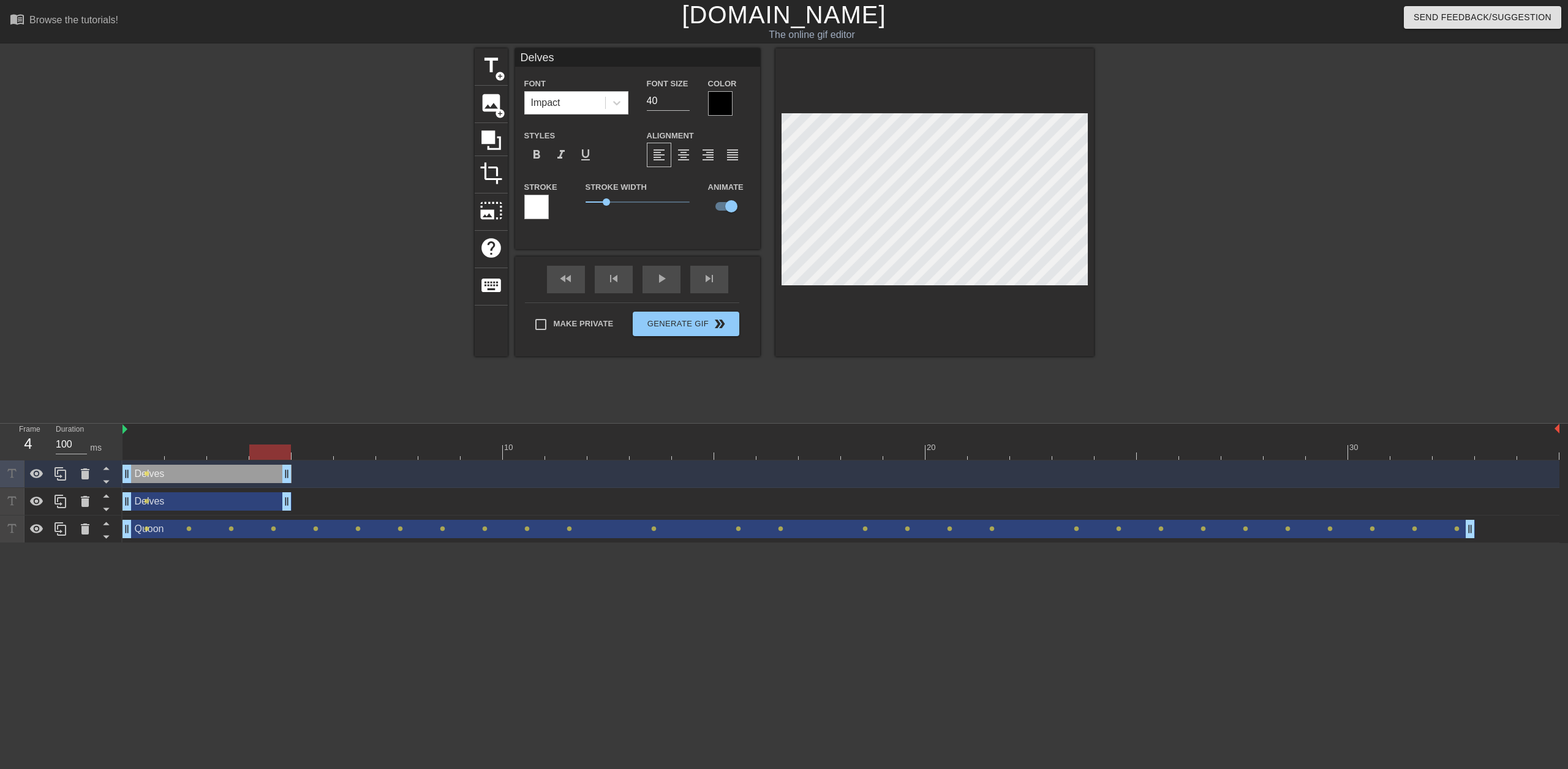
click at [239, 503] on div "Delves drag_handle drag_handle" at bounding box center [207, 501] width 169 height 18
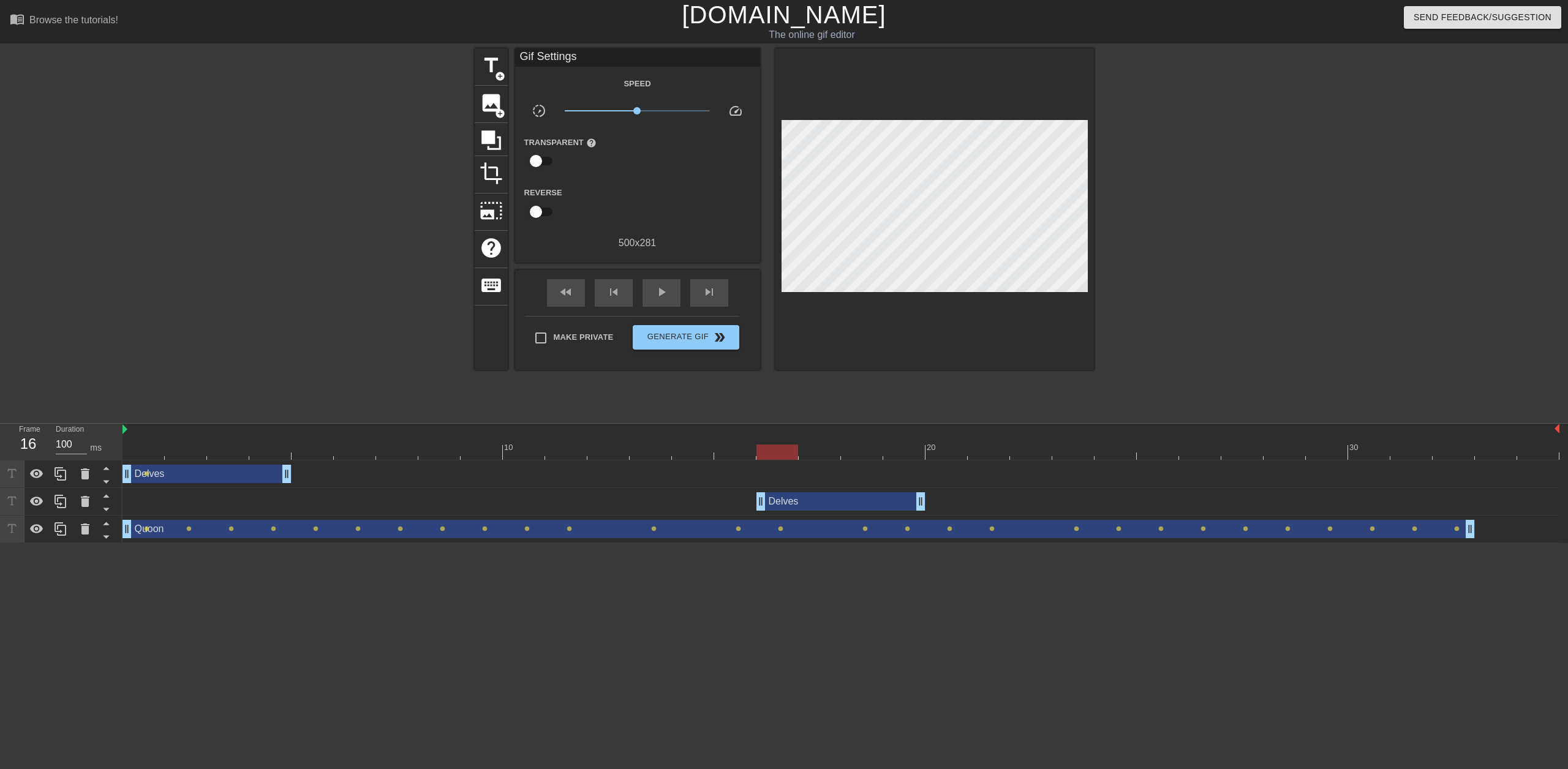
drag, startPoint x: 226, startPoint y: 500, endPoint x: 849, endPoint y: 492, distance: 623.1
click at [849, 492] on div "Delves drag_handle drag_handle" at bounding box center [841, 502] width 1438 height 27
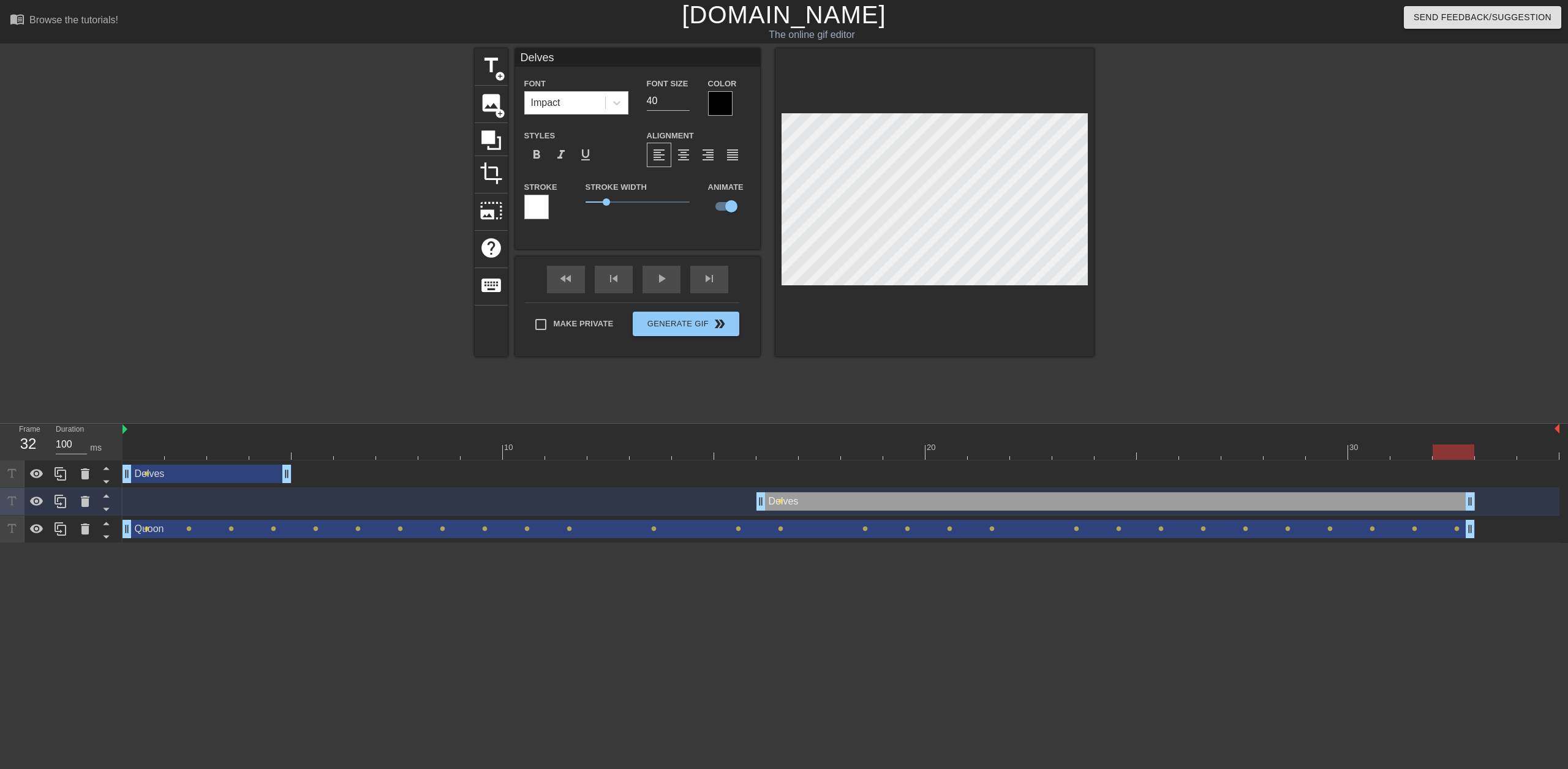
drag, startPoint x: 923, startPoint y: 503, endPoint x: 1455, endPoint y: 504, distance: 532.0
click at [873, 465] on div "Delves drag_handle drag_handle lens" at bounding box center [841, 473] width 1438 height 18
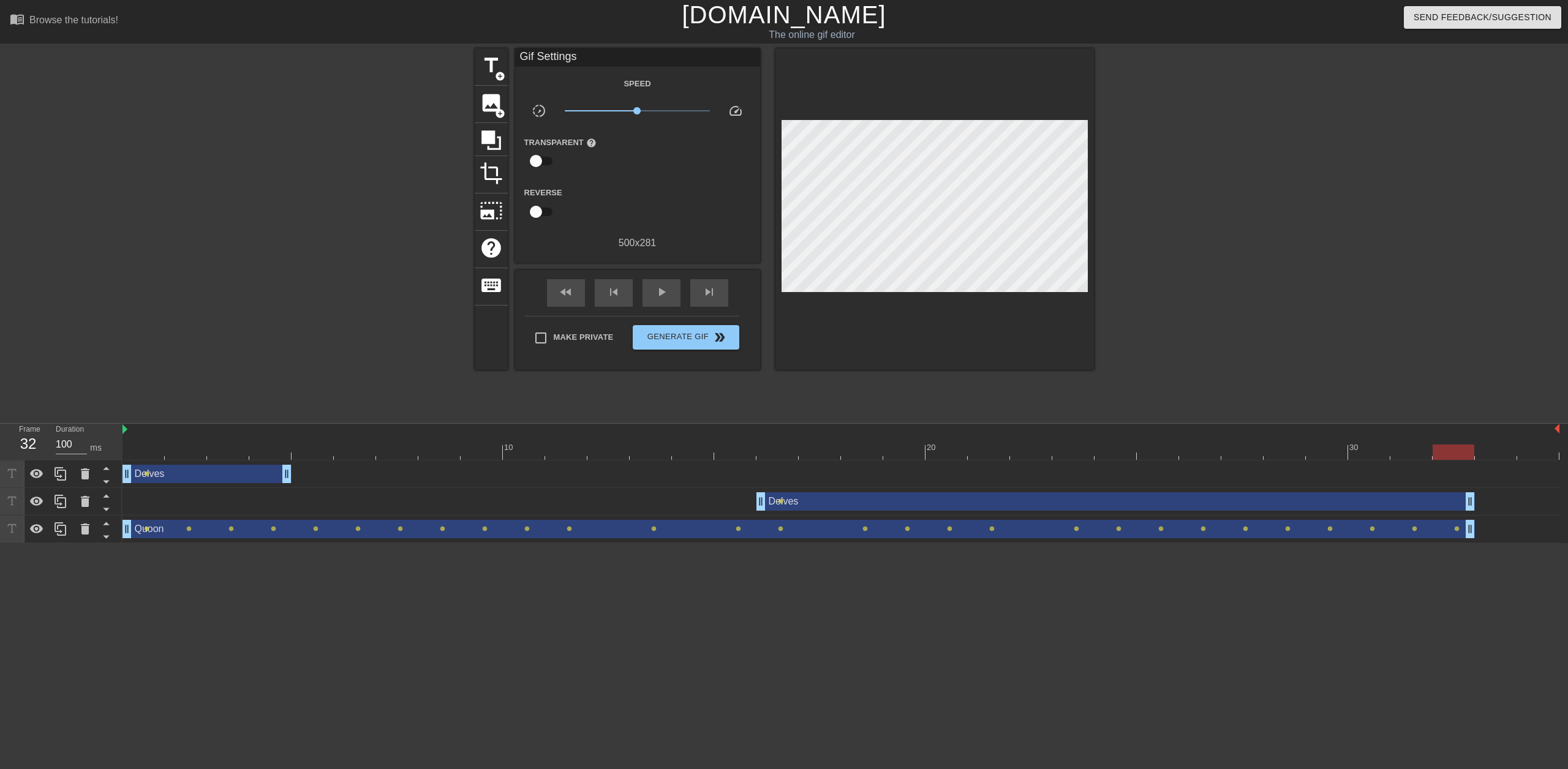
click at [874, 450] on div at bounding box center [841, 451] width 1438 height 15
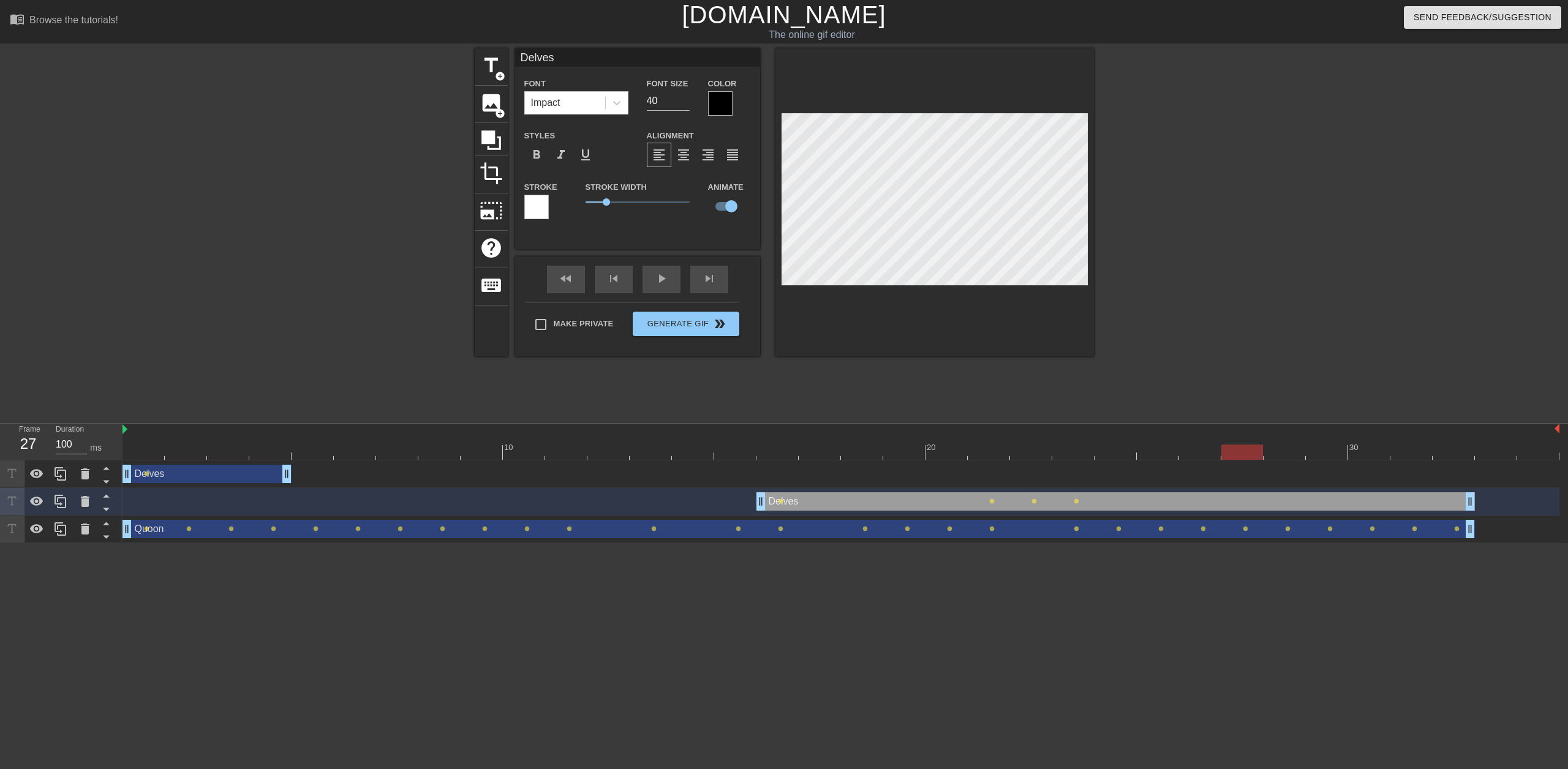
scroll to position [2, 1]
drag, startPoint x: 1474, startPoint y: 501, endPoint x: 1545, endPoint y: 490, distance: 71.8
click at [1545, 490] on div "Delves drag_handle drag_handle lens lens lens lens lens" at bounding box center [841, 502] width 1438 height 27
click at [1161, 263] on div at bounding box center [1201, 232] width 184 height 368
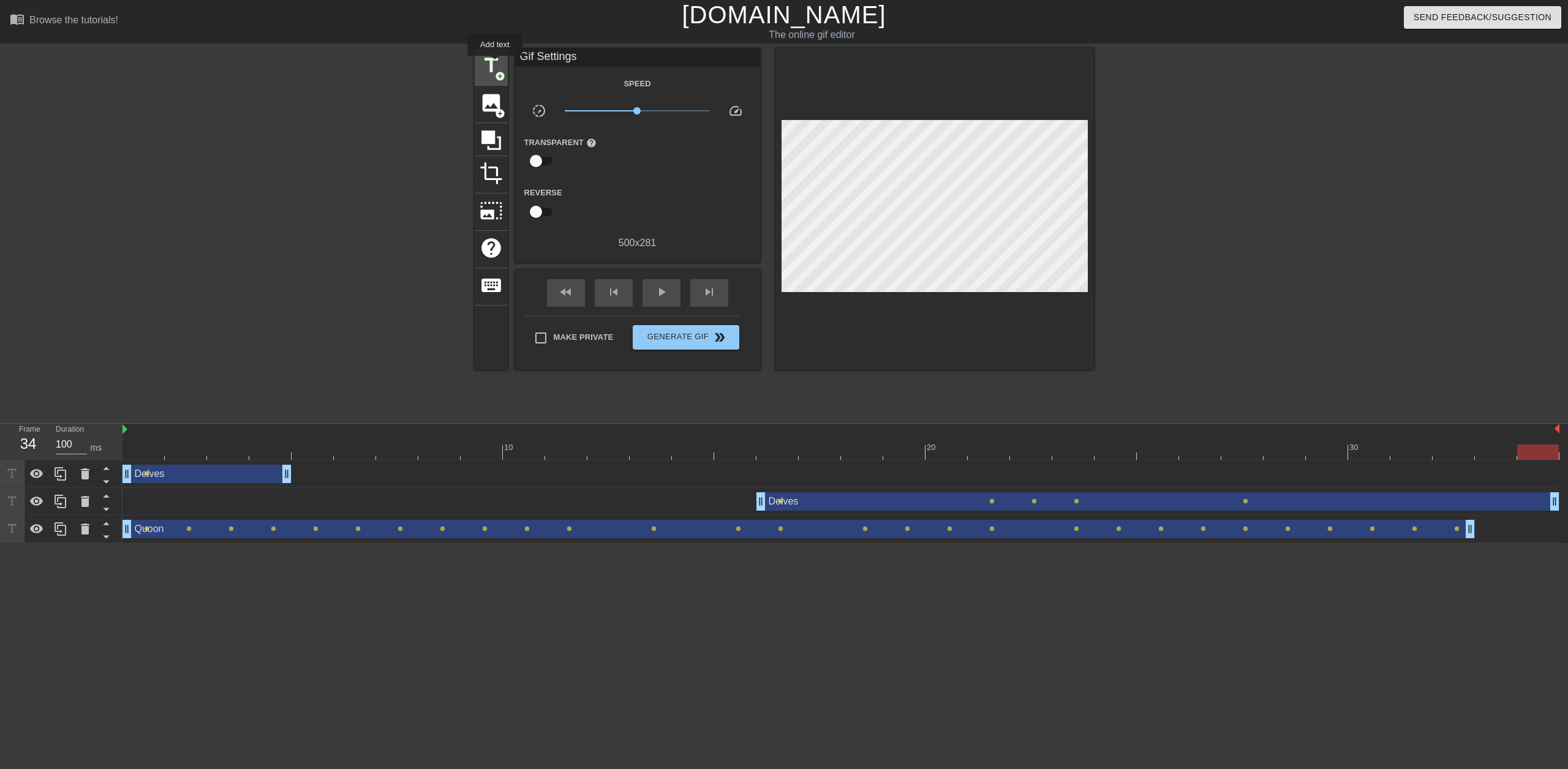
click at [495, 64] on span "title" at bounding box center [491, 65] width 23 height 23
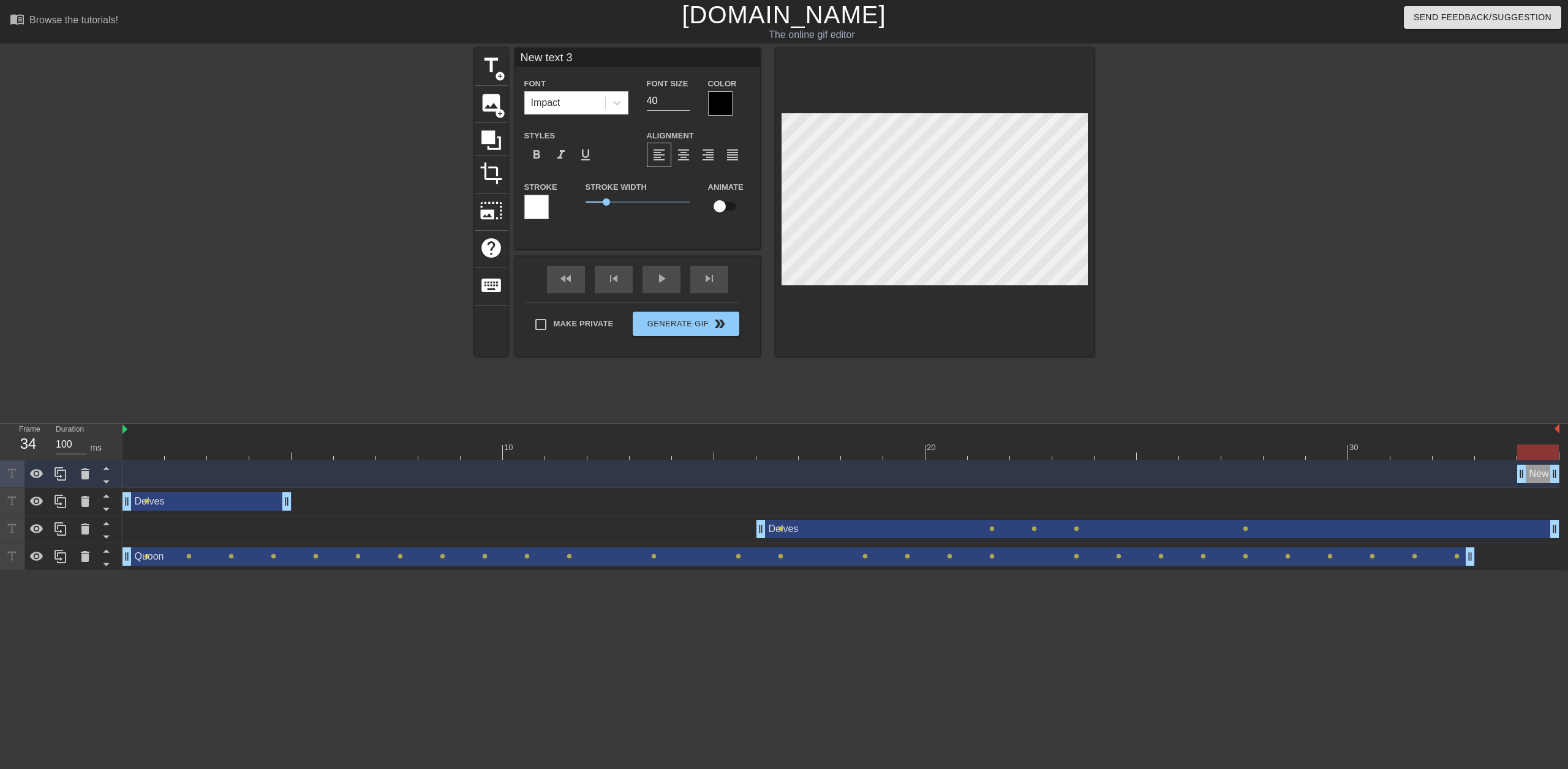
click at [148, 452] on div at bounding box center [841, 451] width 1438 height 15
type input "Quoon"
checkbox input "true"
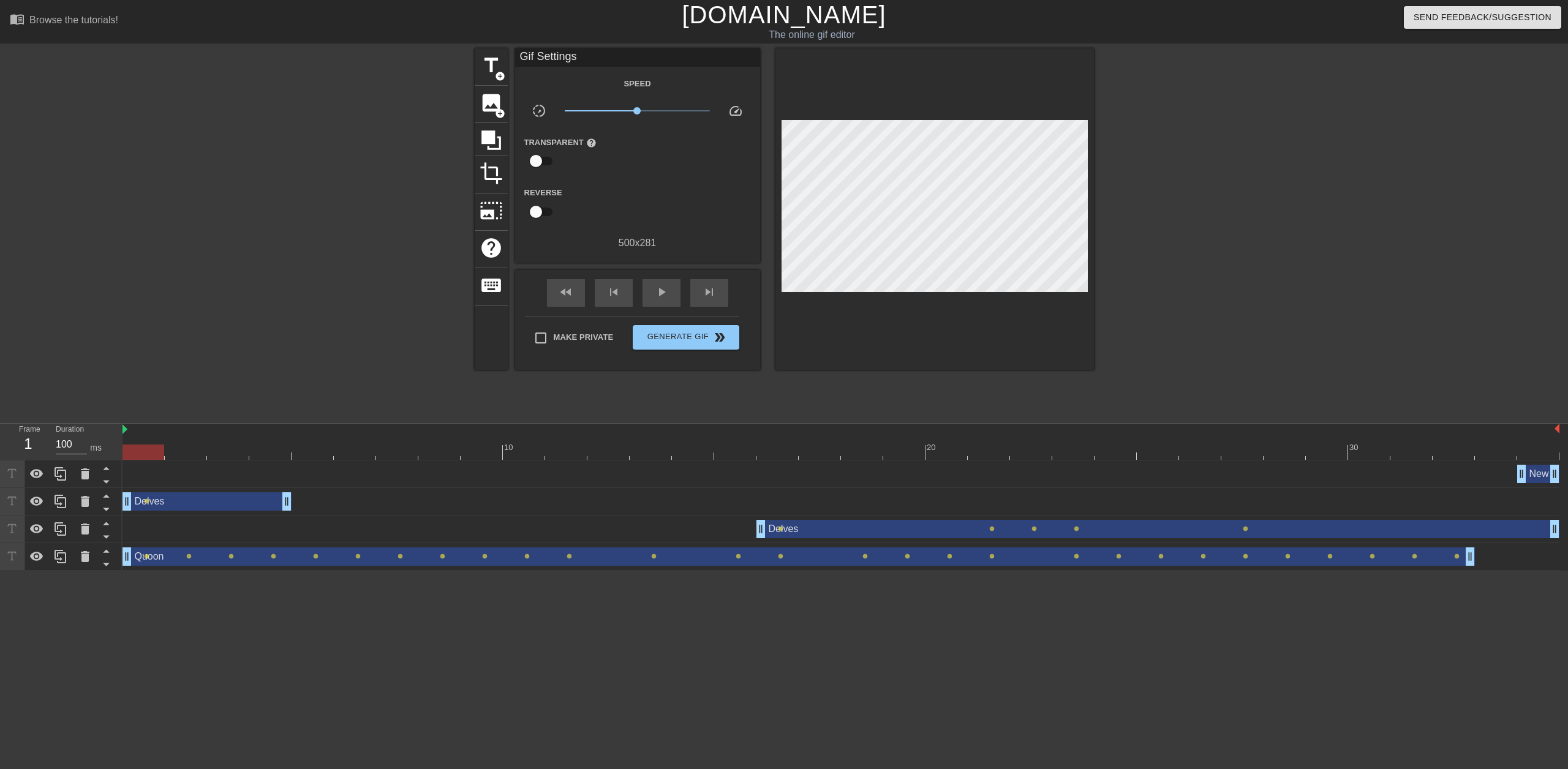
click at [213, 477] on div "New text 3 drag_handle drag_handle" at bounding box center [841, 473] width 1438 height 18
click at [166, 472] on div "New text 3 drag_handle drag_handle" at bounding box center [841, 473] width 1438 height 18
click at [75, 475] on div at bounding box center [85, 473] width 25 height 27
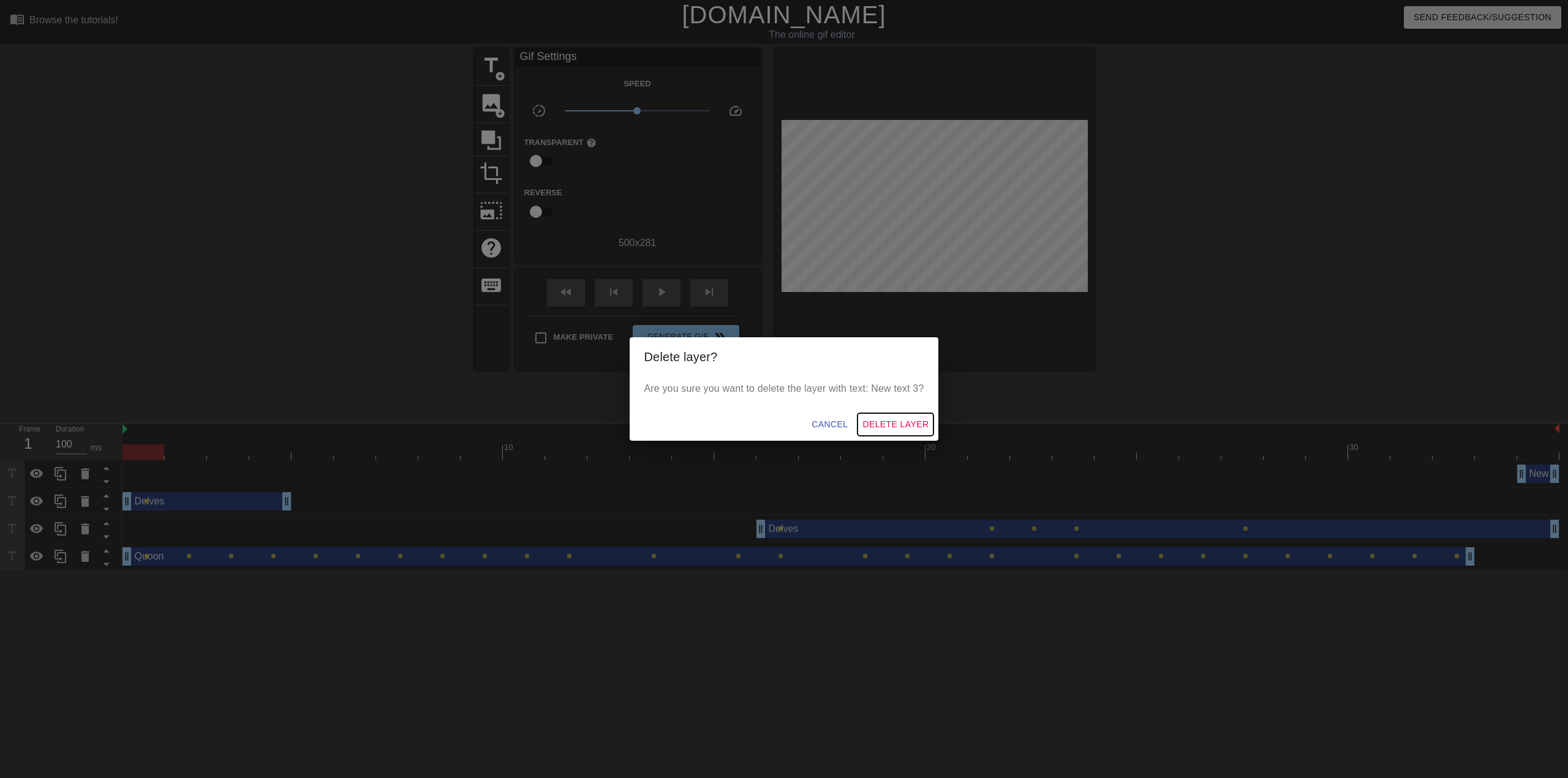
click at [895, 424] on span "Delete Layer" at bounding box center [895, 424] width 66 height 15
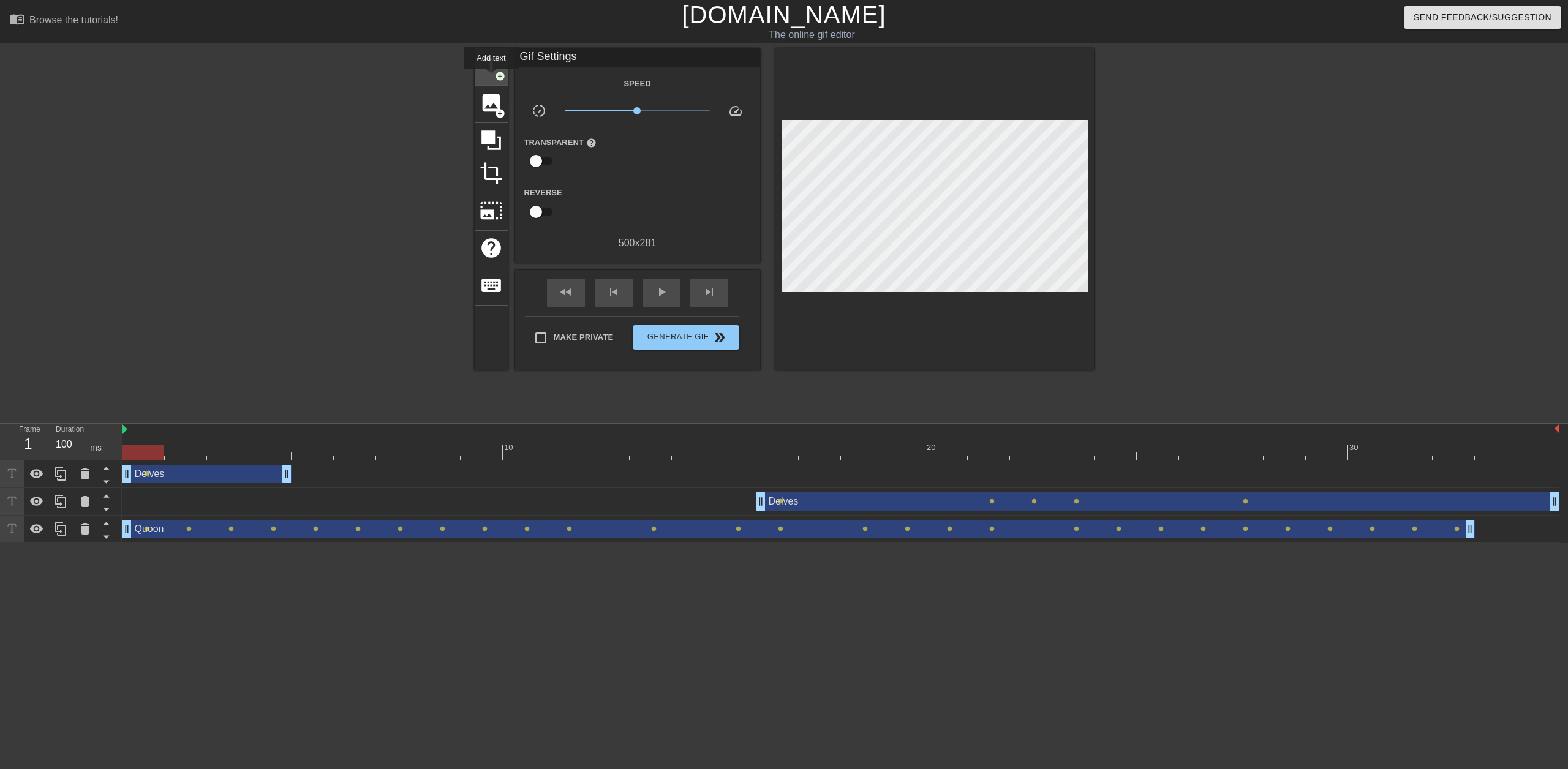
click at [491, 77] on div "title add_circle" at bounding box center [491, 67] width 33 height 37
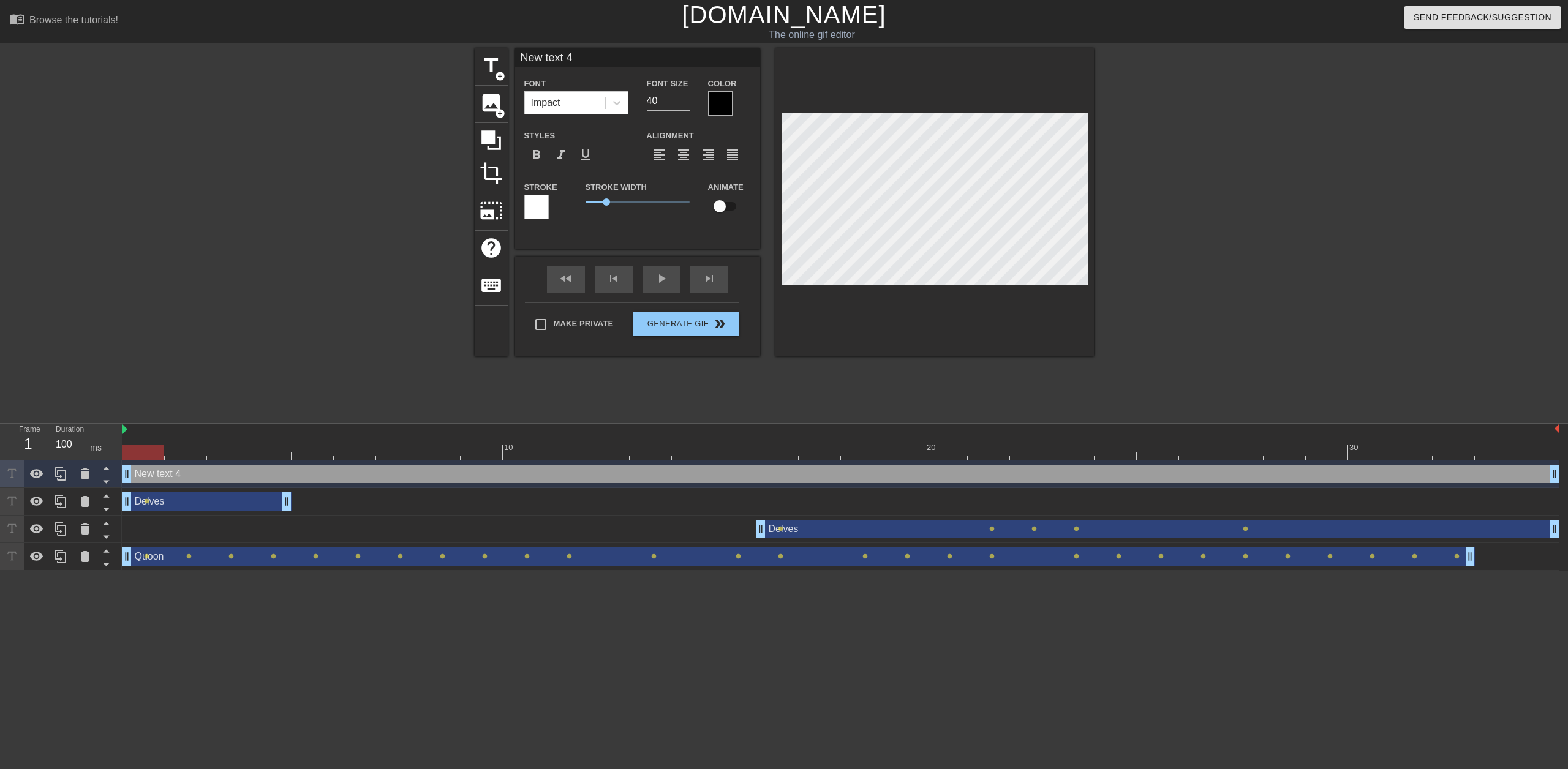
type input "V"
type textarea "V"
type input "Ve"
type textarea "Ve"
type input "Vee"
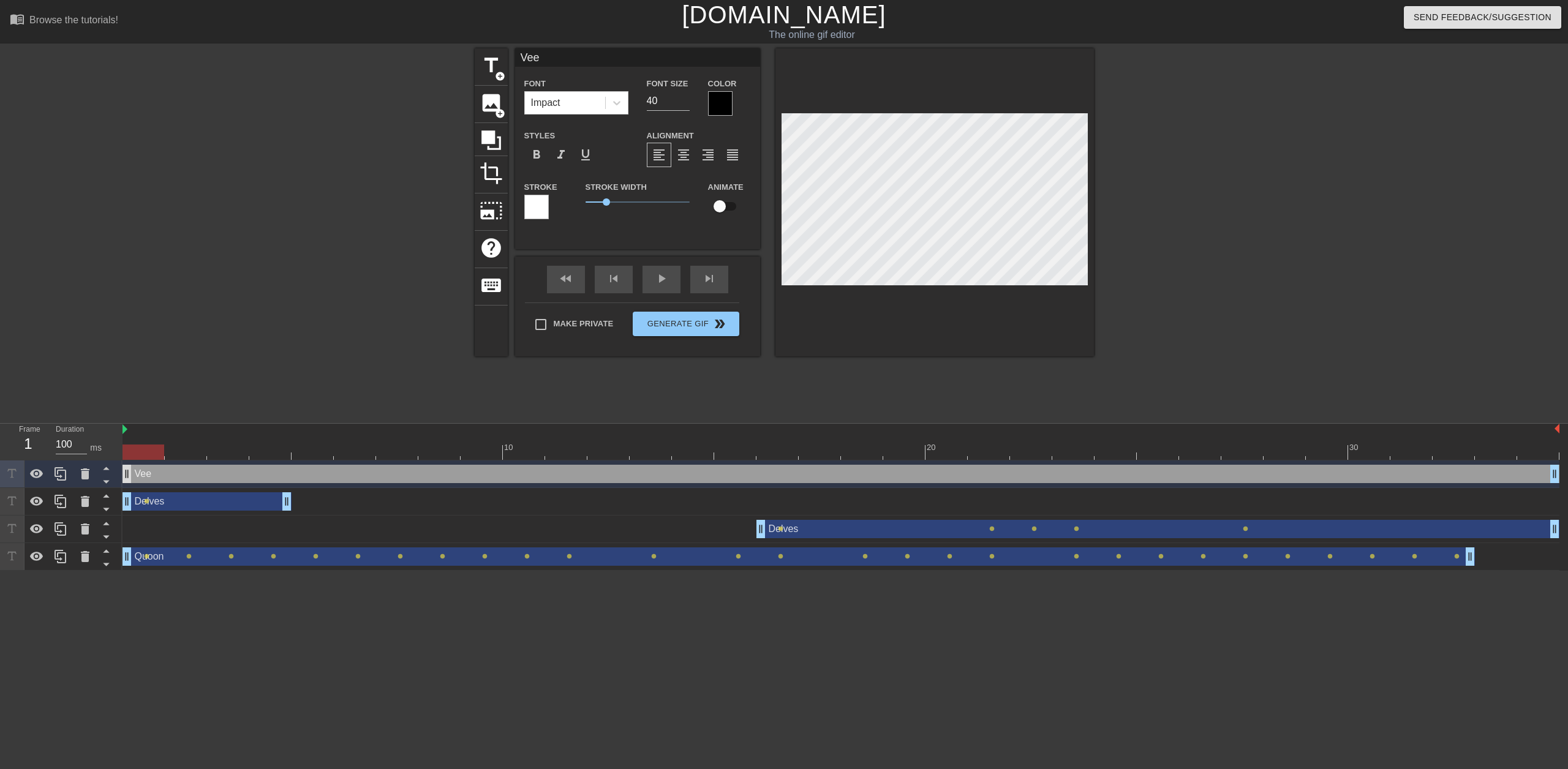
type textarea "Vee"
drag, startPoint x: 129, startPoint y: 472, endPoint x: 416, endPoint y: 466, distance: 287.1
click at [416, 466] on div "Vee drag_handle drag_handle" at bounding box center [841, 473] width 1438 height 18
click at [777, 156] on div at bounding box center [935, 202] width 319 height 308
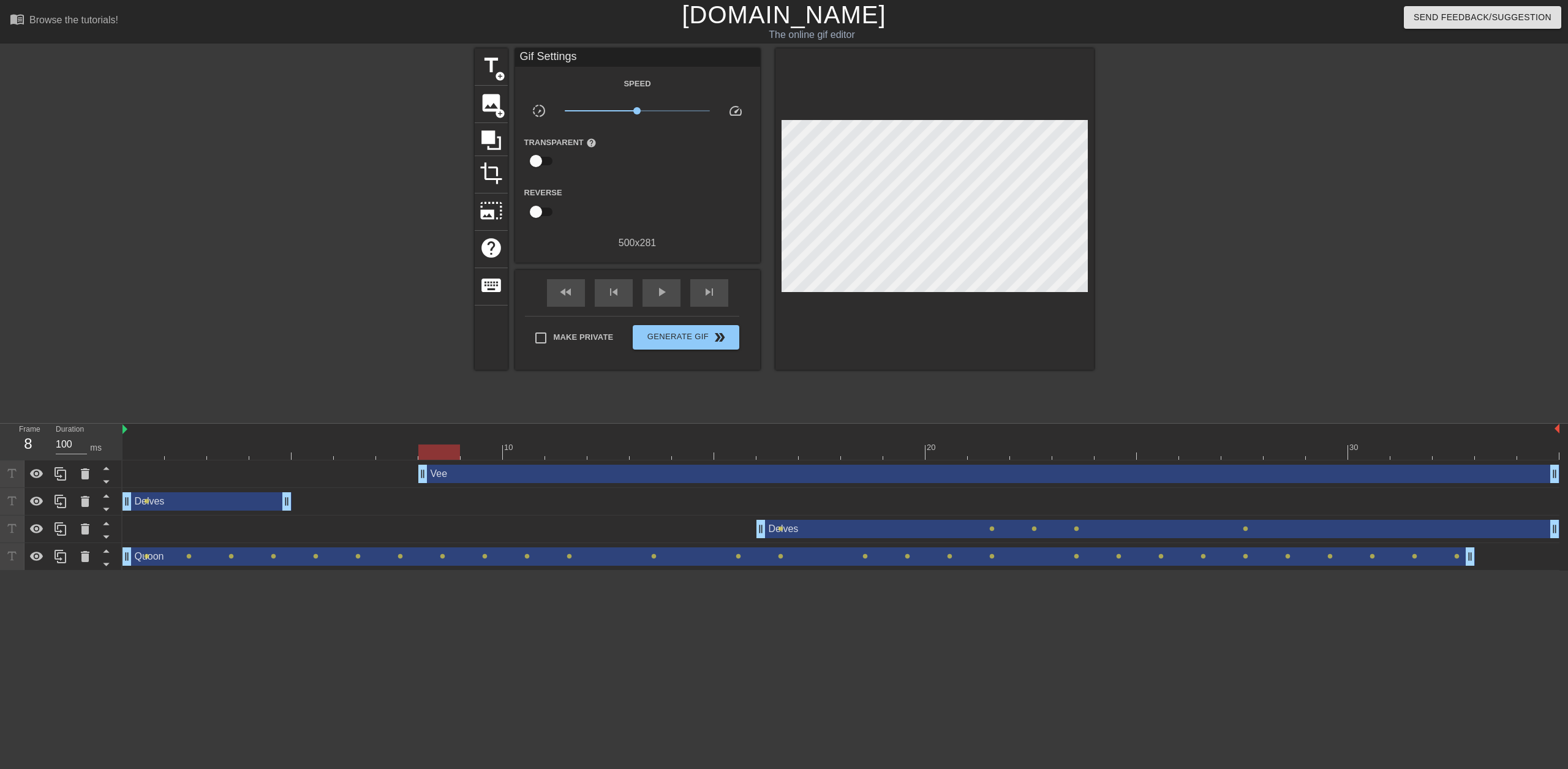
click at [456, 472] on div "Vee drag_handle drag_handle" at bounding box center [989, 473] width 1141 height 18
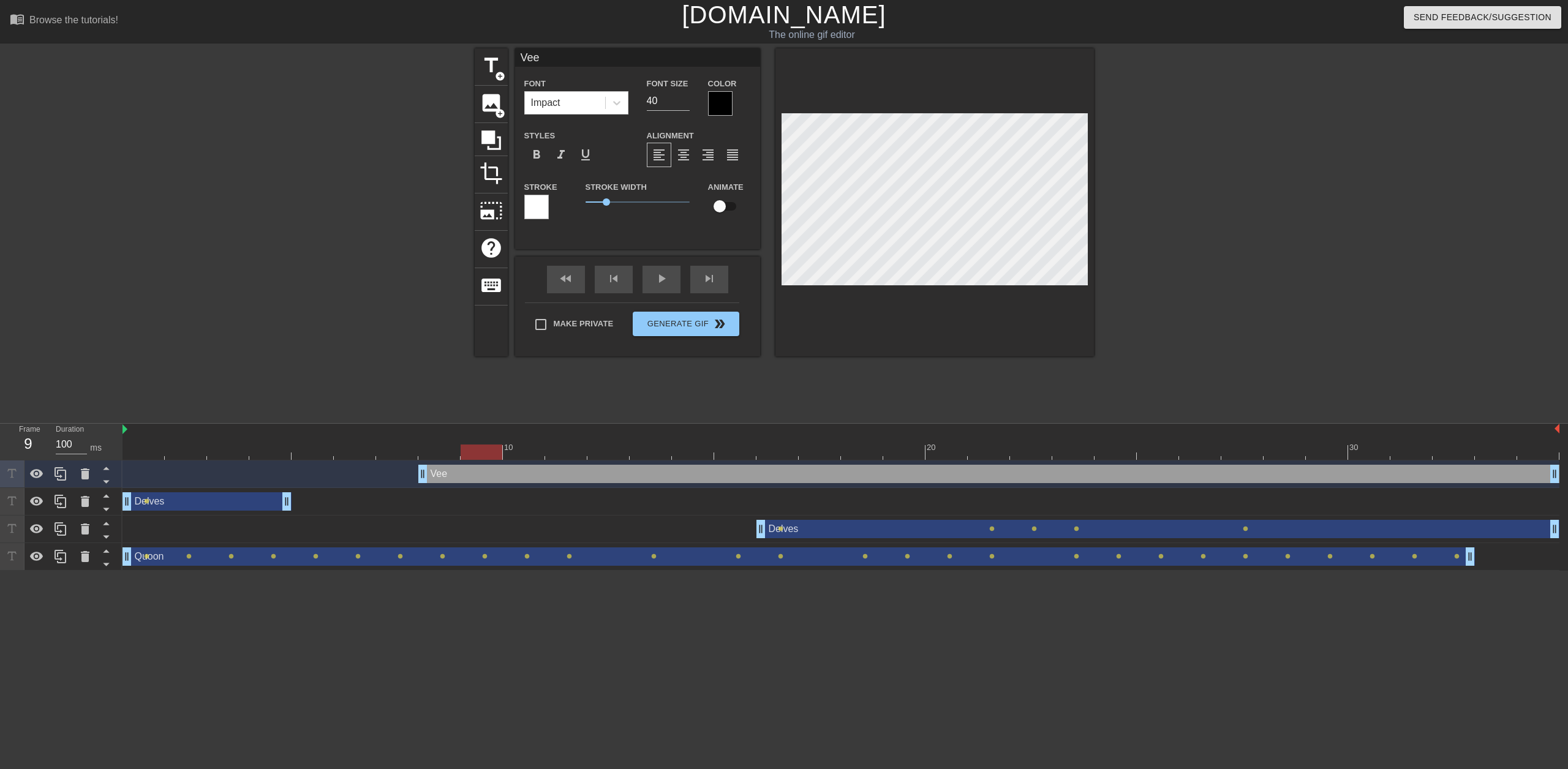
click at [779, 165] on div at bounding box center [935, 202] width 319 height 308
drag, startPoint x: 421, startPoint y: 474, endPoint x: 753, endPoint y: 468, distance: 332.1
click at [753, 468] on div "Vee drag_handle drag_handle" at bounding box center [841, 473] width 1438 height 18
click at [808, 480] on div "Vee drag_handle drag_handle" at bounding box center [1158, 473] width 803 height 18
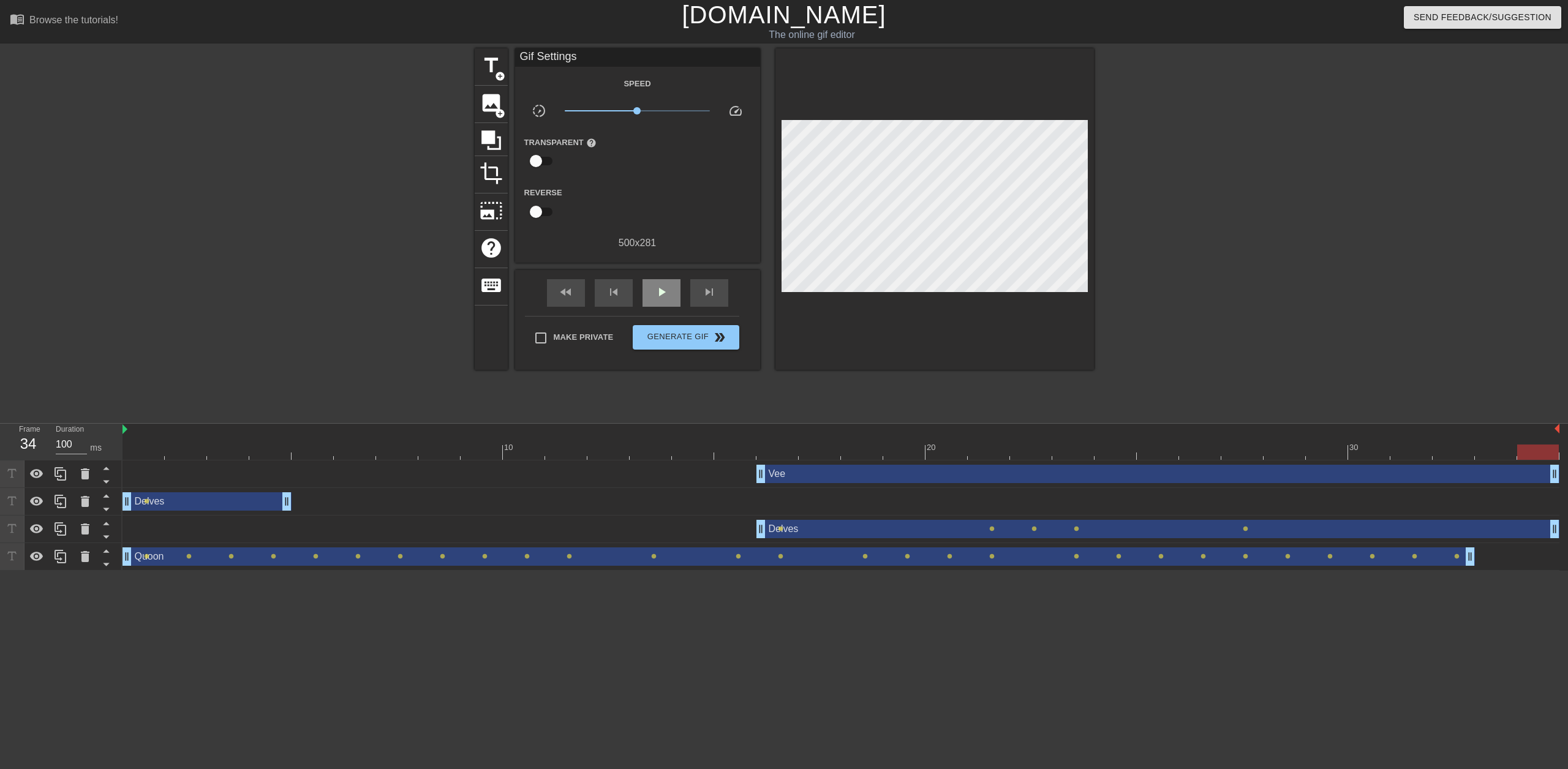
click at [652, 277] on div "fast_rewind skip_previous play_arrow skip_next" at bounding box center [637, 293] width 200 height 46
click at [671, 295] on div "play_arrow" at bounding box center [661, 292] width 38 height 27
click at [792, 476] on div "Vee drag_handle drag_handle" at bounding box center [1158, 473] width 803 height 18
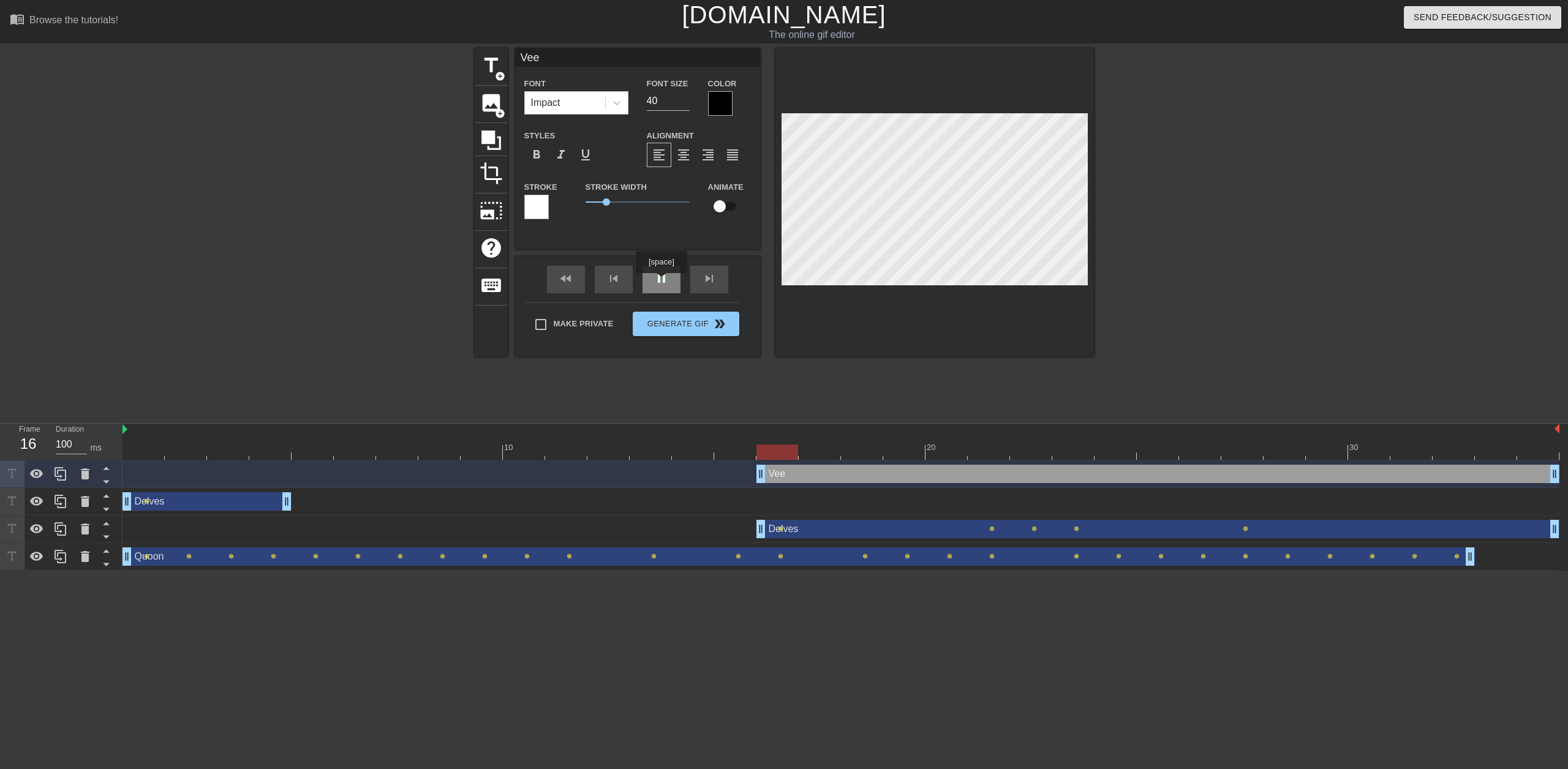
click at [661, 281] on div "pause" at bounding box center [661, 279] width 38 height 27
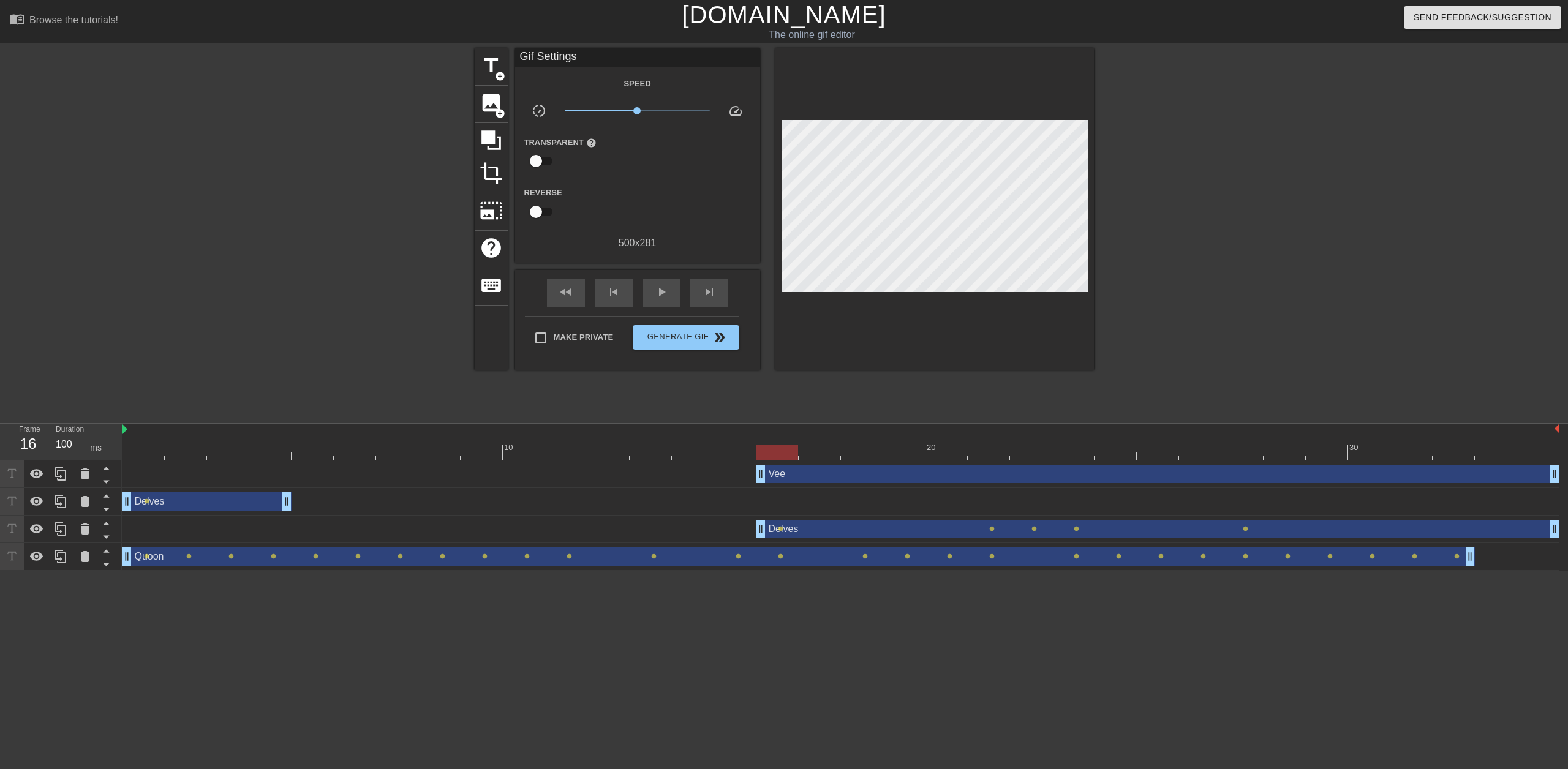
click at [817, 478] on div "Vee drag_handle drag_handle" at bounding box center [1158, 473] width 803 height 18
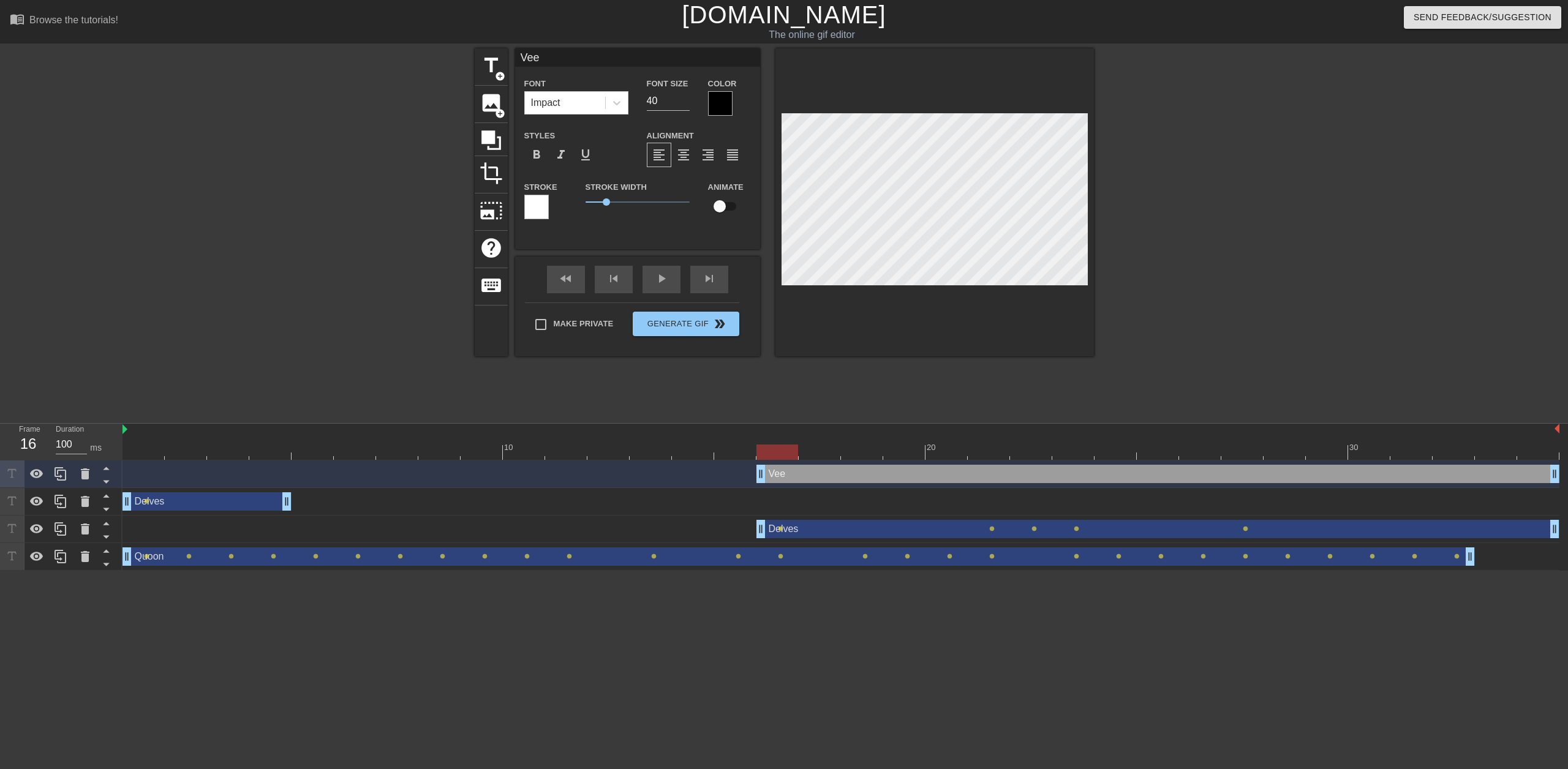
click at [725, 205] on input "checkbox" at bounding box center [719, 206] width 70 height 23
checkbox input "true"
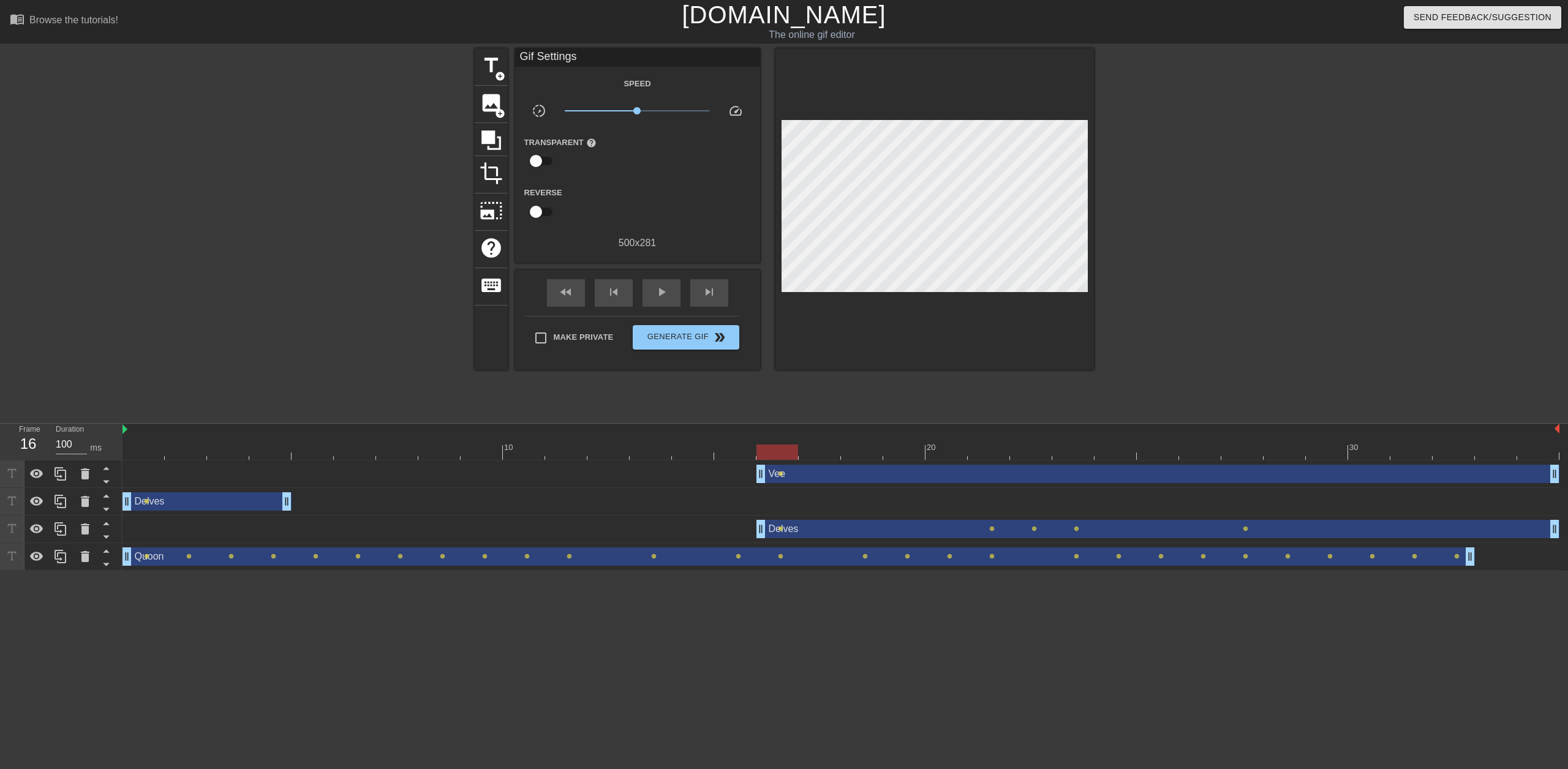
click at [809, 476] on div "Vee drag_handle drag_handle" at bounding box center [1158, 473] width 803 height 18
click at [666, 281] on div "play_arrow" at bounding box center [661, 292] width 38 height 27
click at [599, 337] on span "Make Private" at bounding box center [584, 337] width 60 height 12
click at [554, 337] on input "Make Private" at bounding box center [541, 338] width 26 height 26
checkbox input "true"
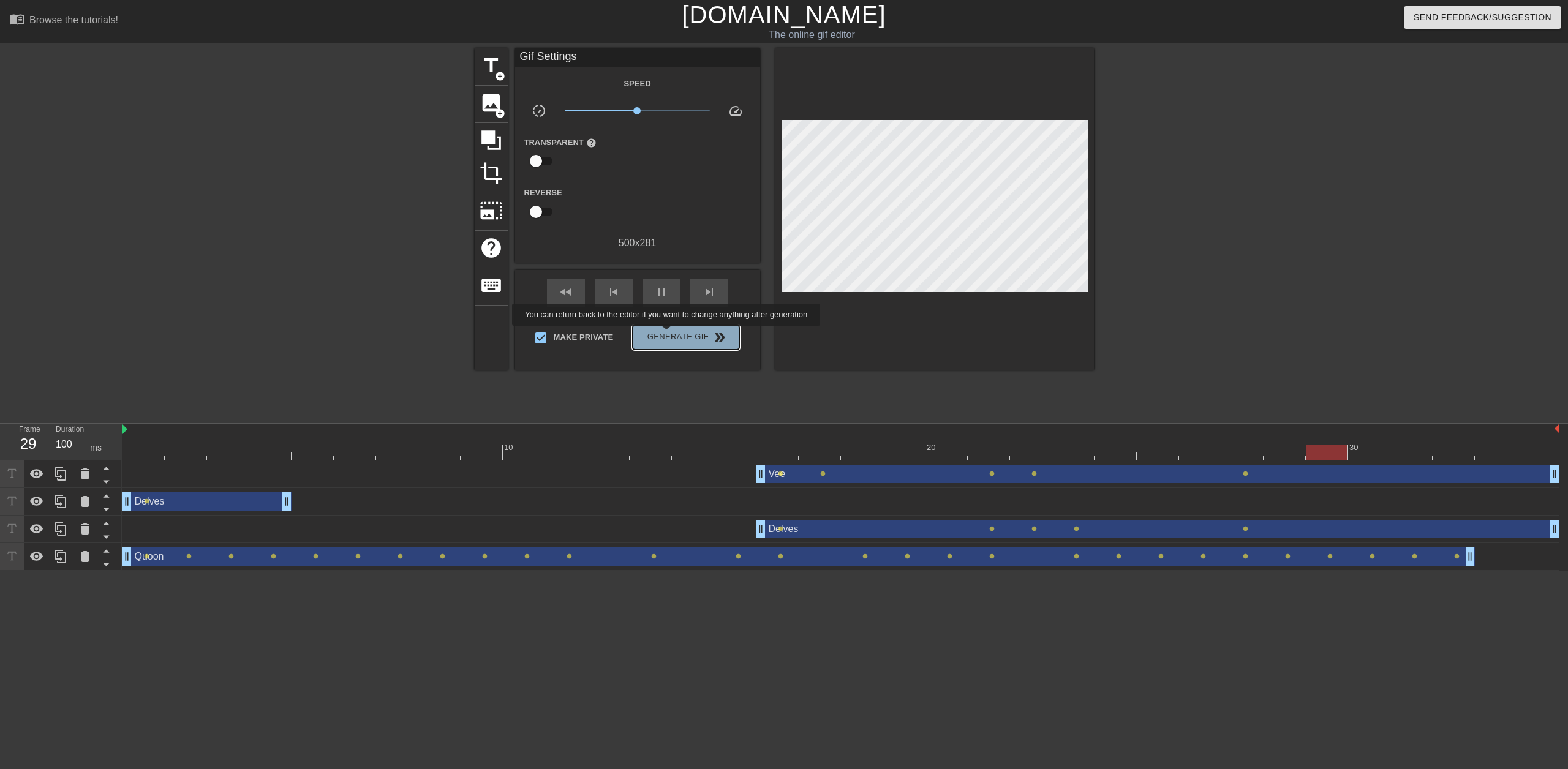
click at [668, 334] on span "Generate Gif double_arrow" at bounding box center [685, 337] width 96 height 15
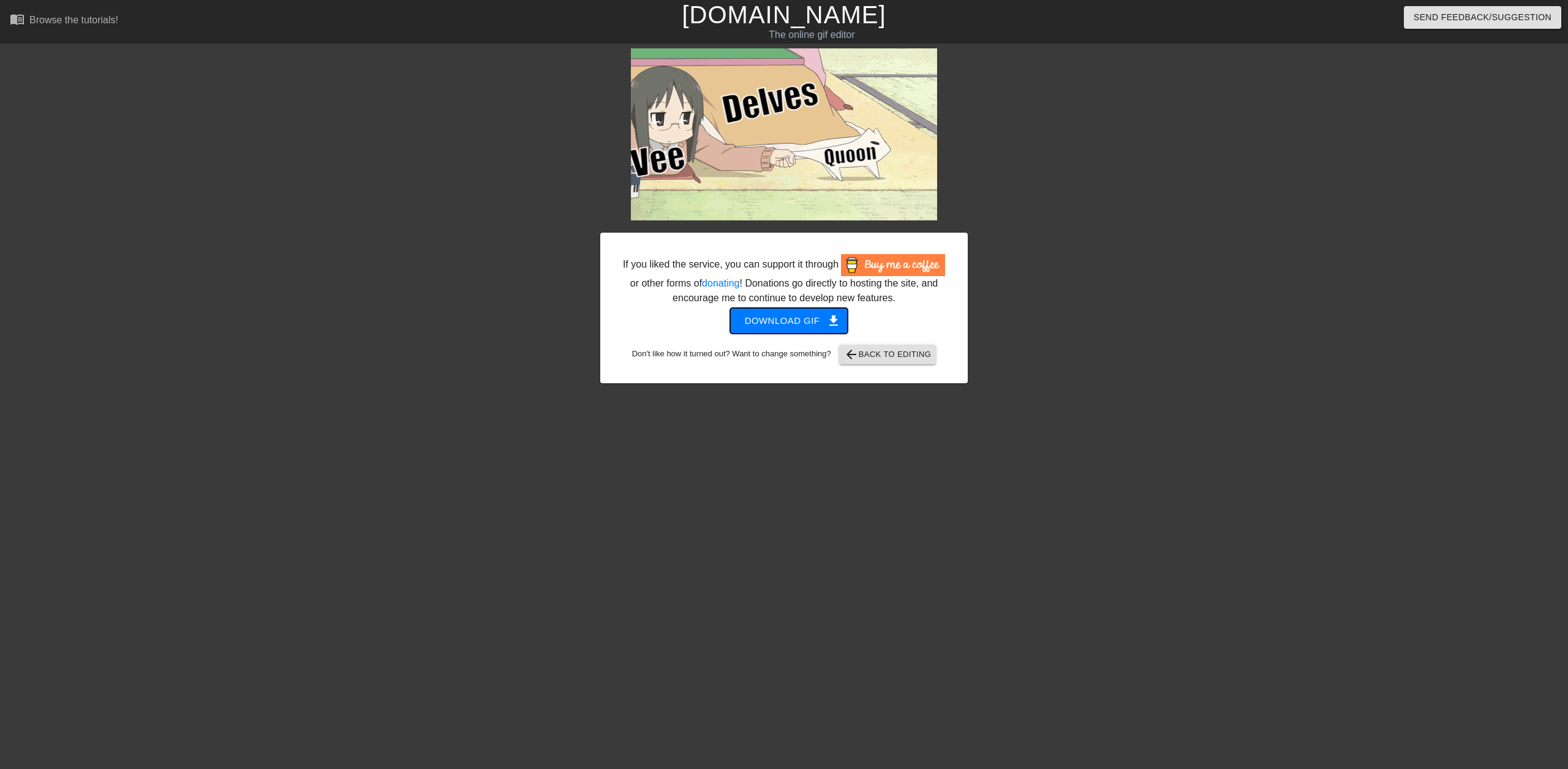
drag, startPoint x: 791, startPoint y: 195, endPoint x: 767, endPoint y: 323, distance: 130.2
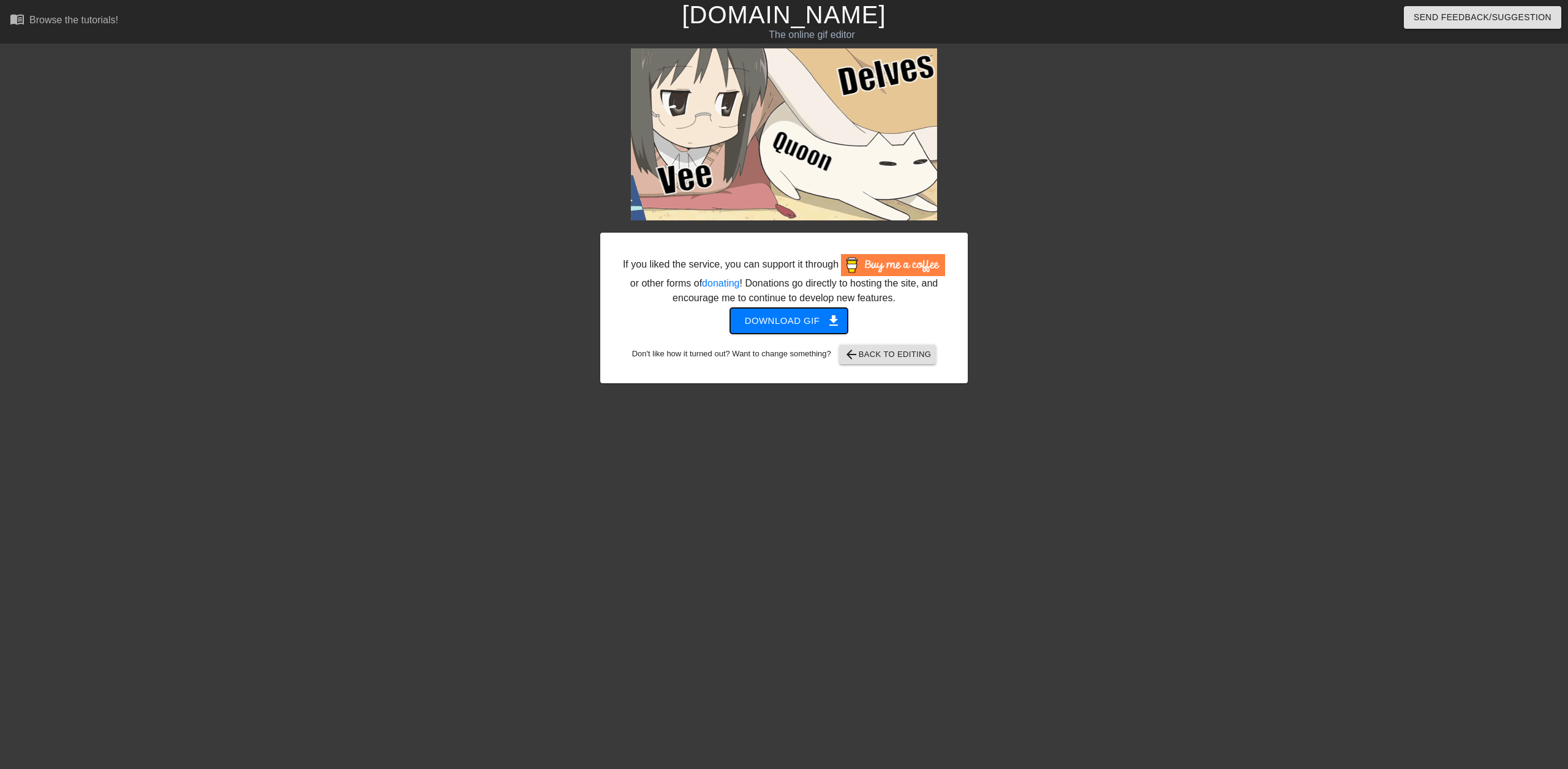
click at [767, 323] on span "Download gif get_app" at bounding box center [789, 321] width 89 height 16
